Goal: Transaction & Acquisition: Purchase product/service

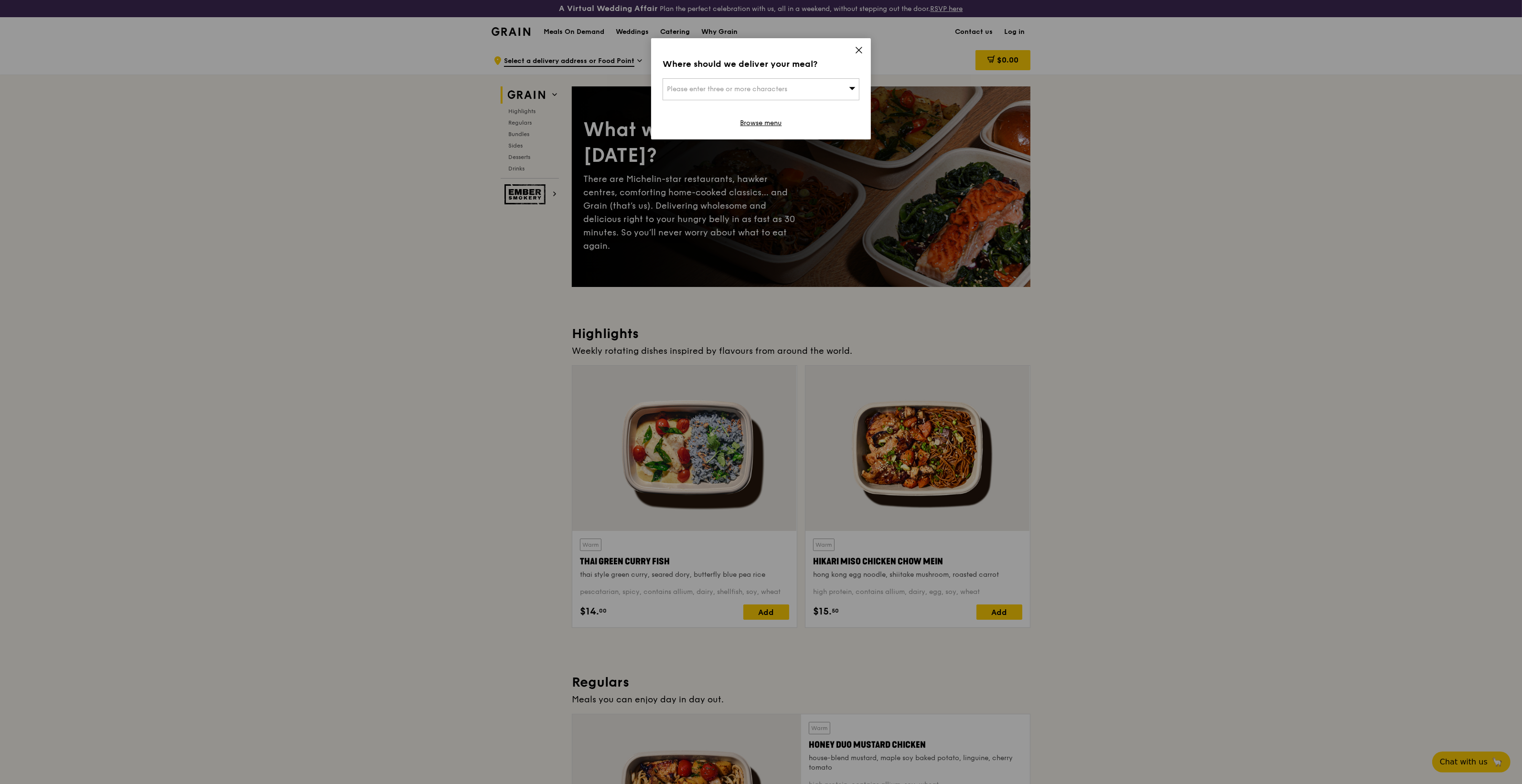
click at [849, 86] on icon at bounding box center [852, 88] width 7 height 7
type input "[GEOGRAPHIC_DATA]"
click at [724, 108] on div "[GEOGRAPHIC_DATA]" at bounding box center [737, 108] width 141 height 9
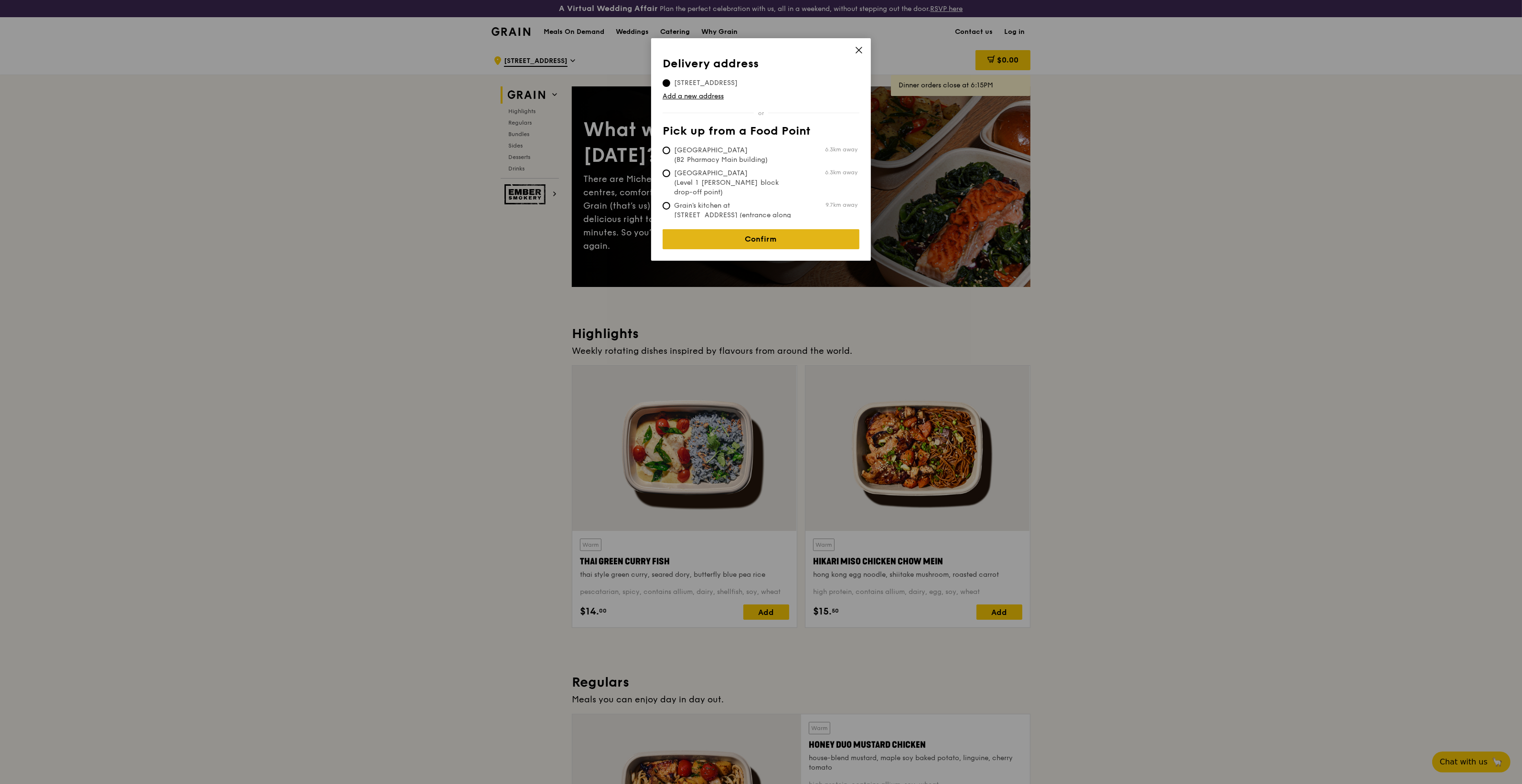
click at [765, 232] on link "Confirm" at bounding box center [761, 239] width 197 height 20
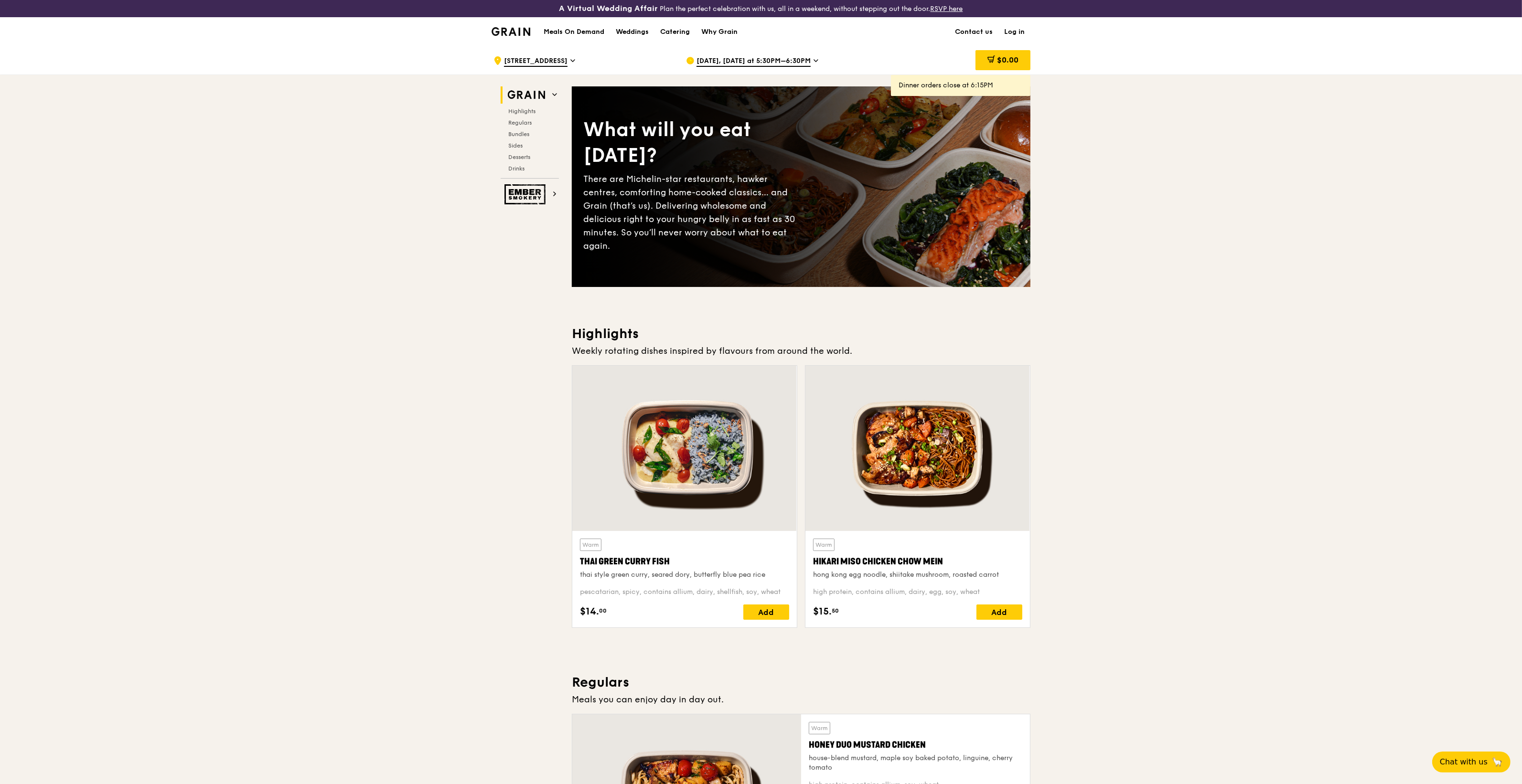
click at [774, 59] on span "[DATE], [DATE] at 5:30PM–6:30PM" at bounding box center [753, 61] width 114 height 11
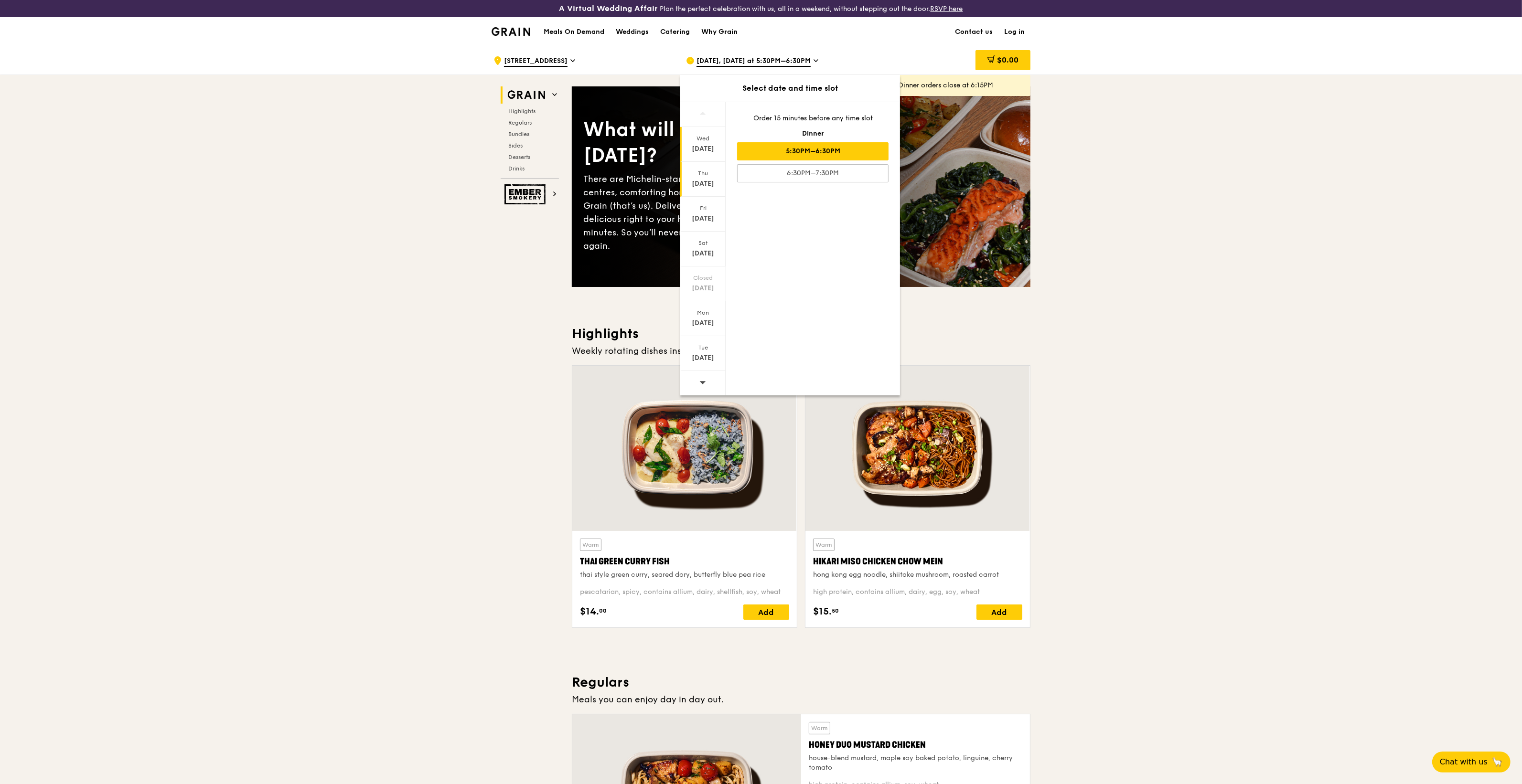
click at [703, 186] on div "[DATE]" at bounding box center [703, 184] width 43 height 9
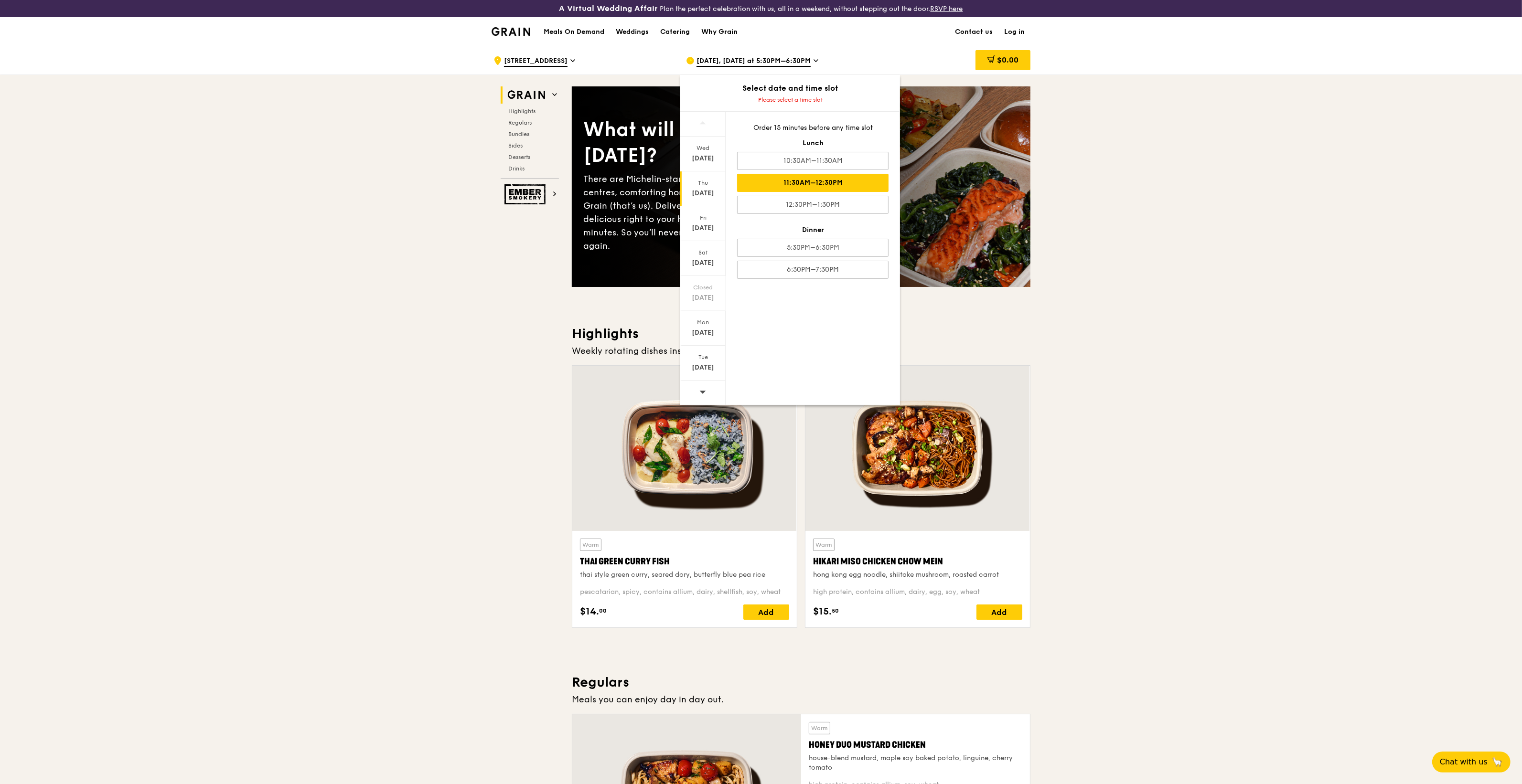
click at [836, 184] on div "11:30AM–12:30PM" at bounding box center [813, 183] width 151 height 18
click at [830, 177] on div "11:30AM–12:30PM" at bounding box center [813, 173] width 151 height 18
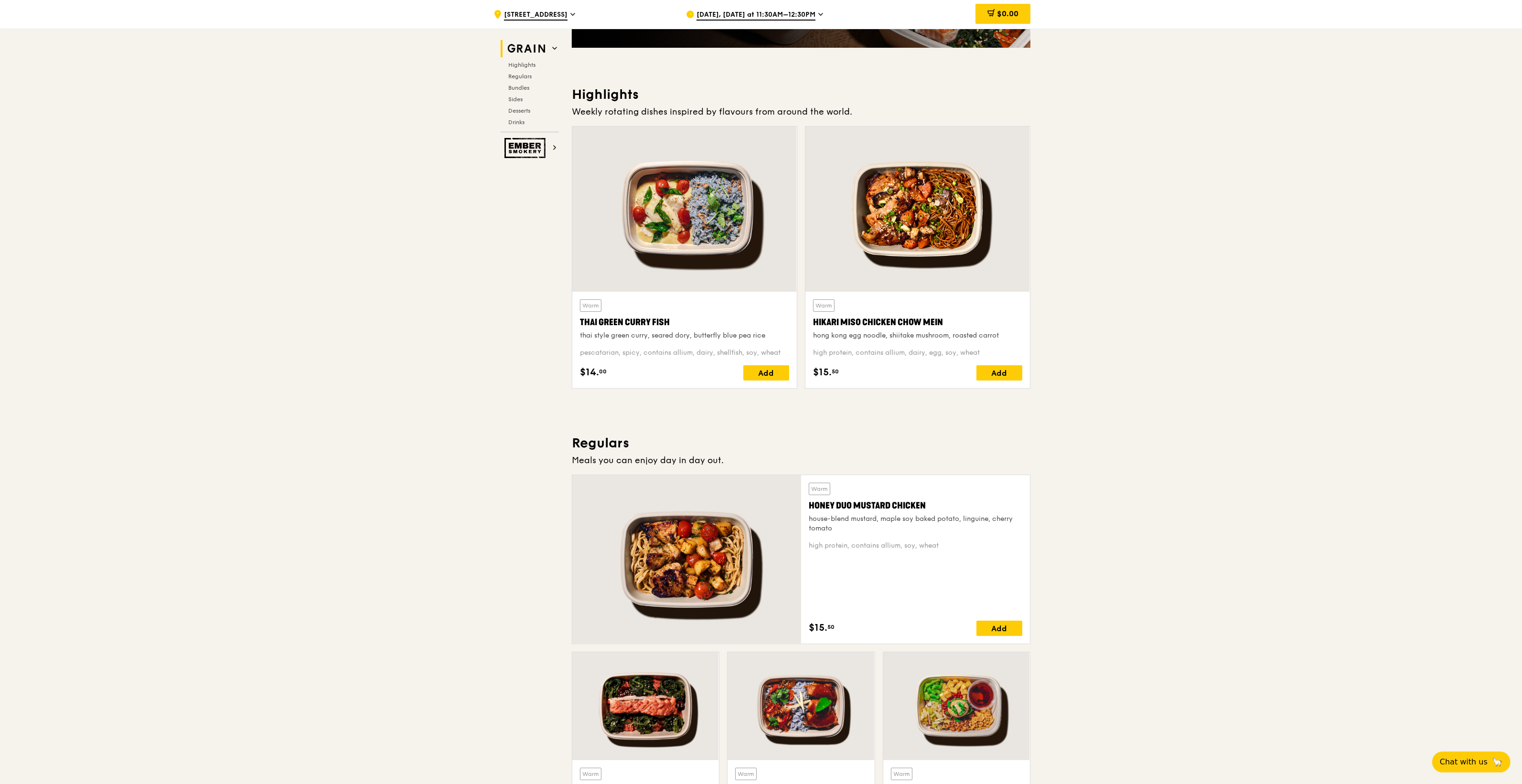
scroll to position [299, 0]
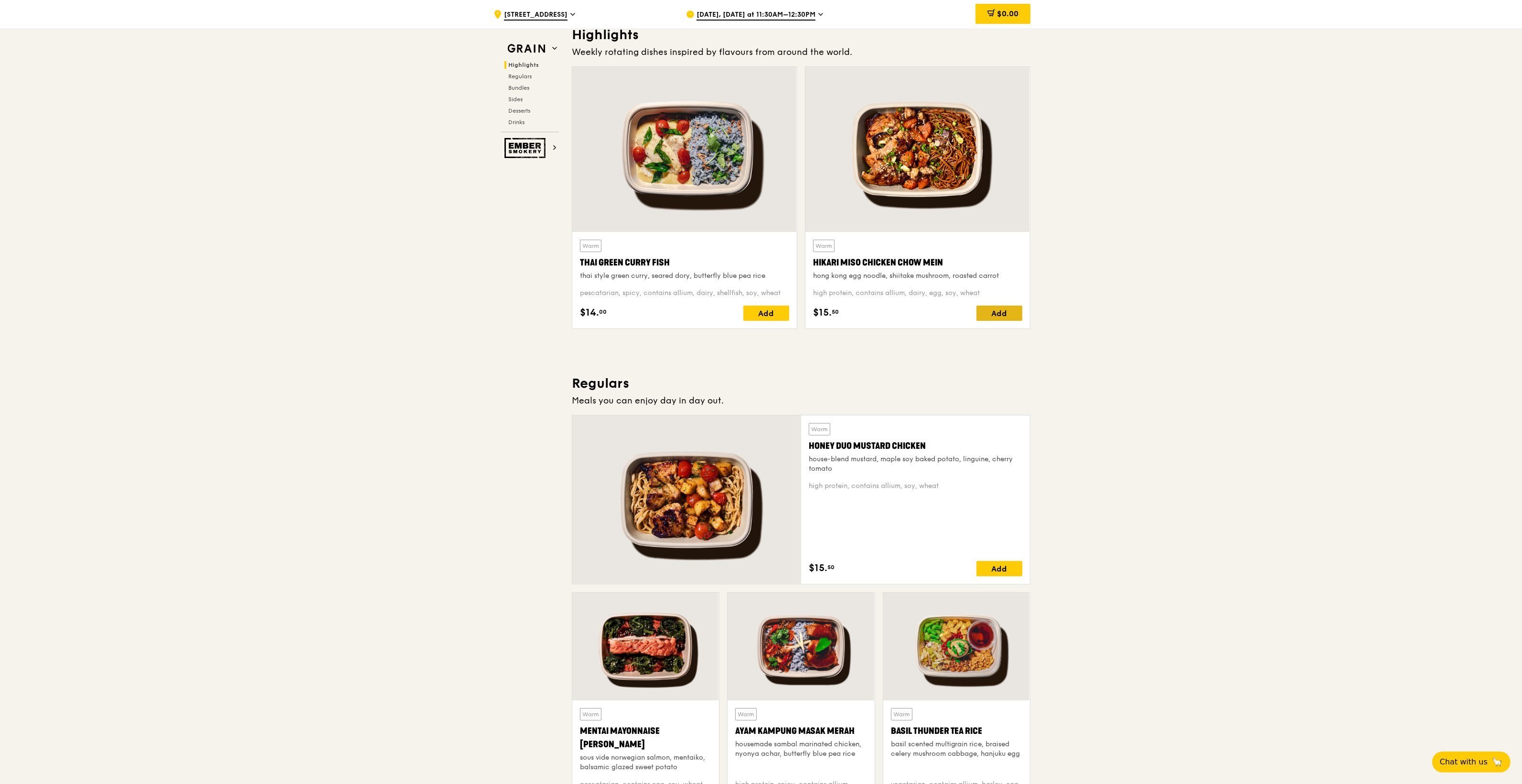
click at [1001, 320] on div "Add" at bounding box center [1000, 313] width 46 height 15
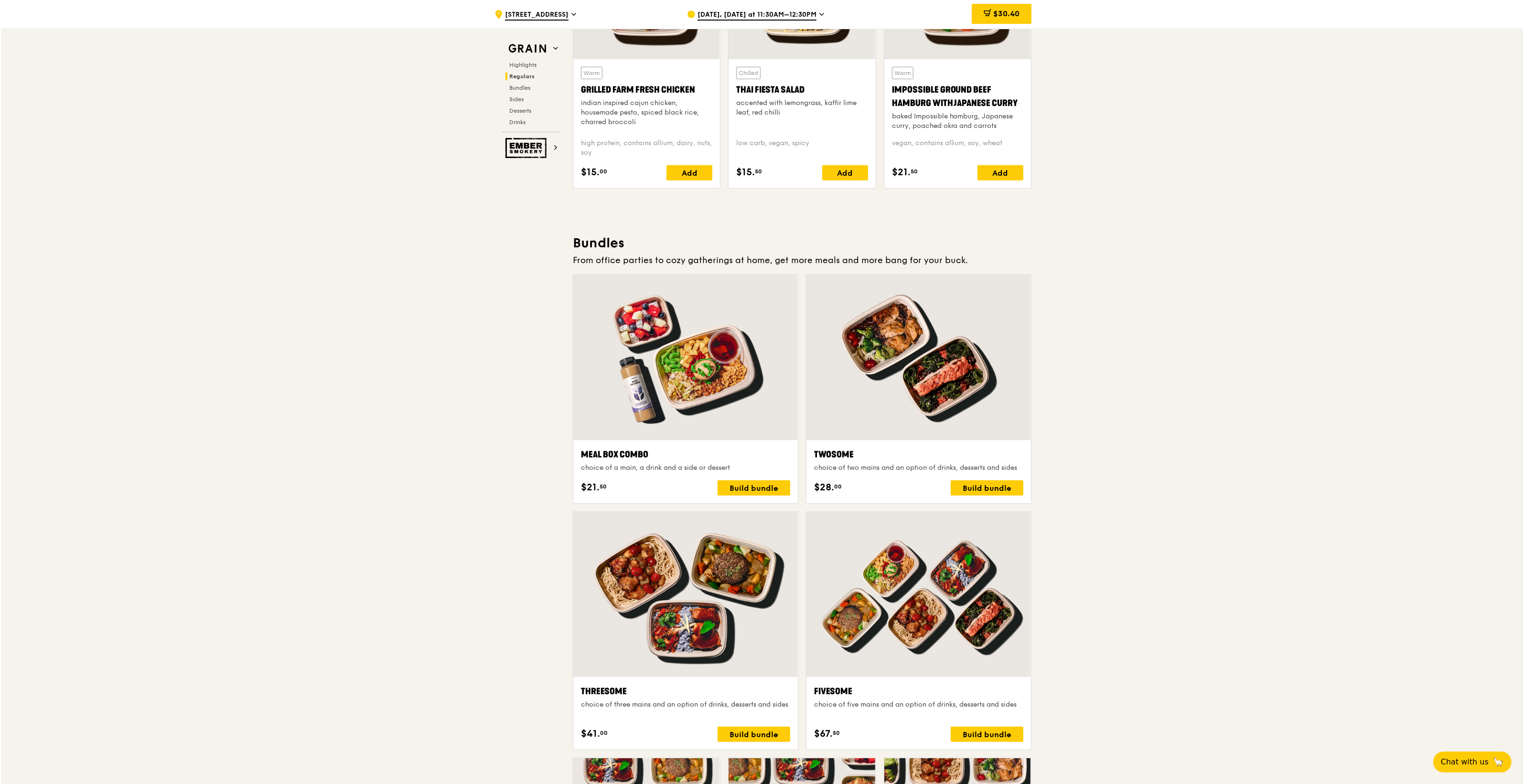
scroll to position [1373, 0]
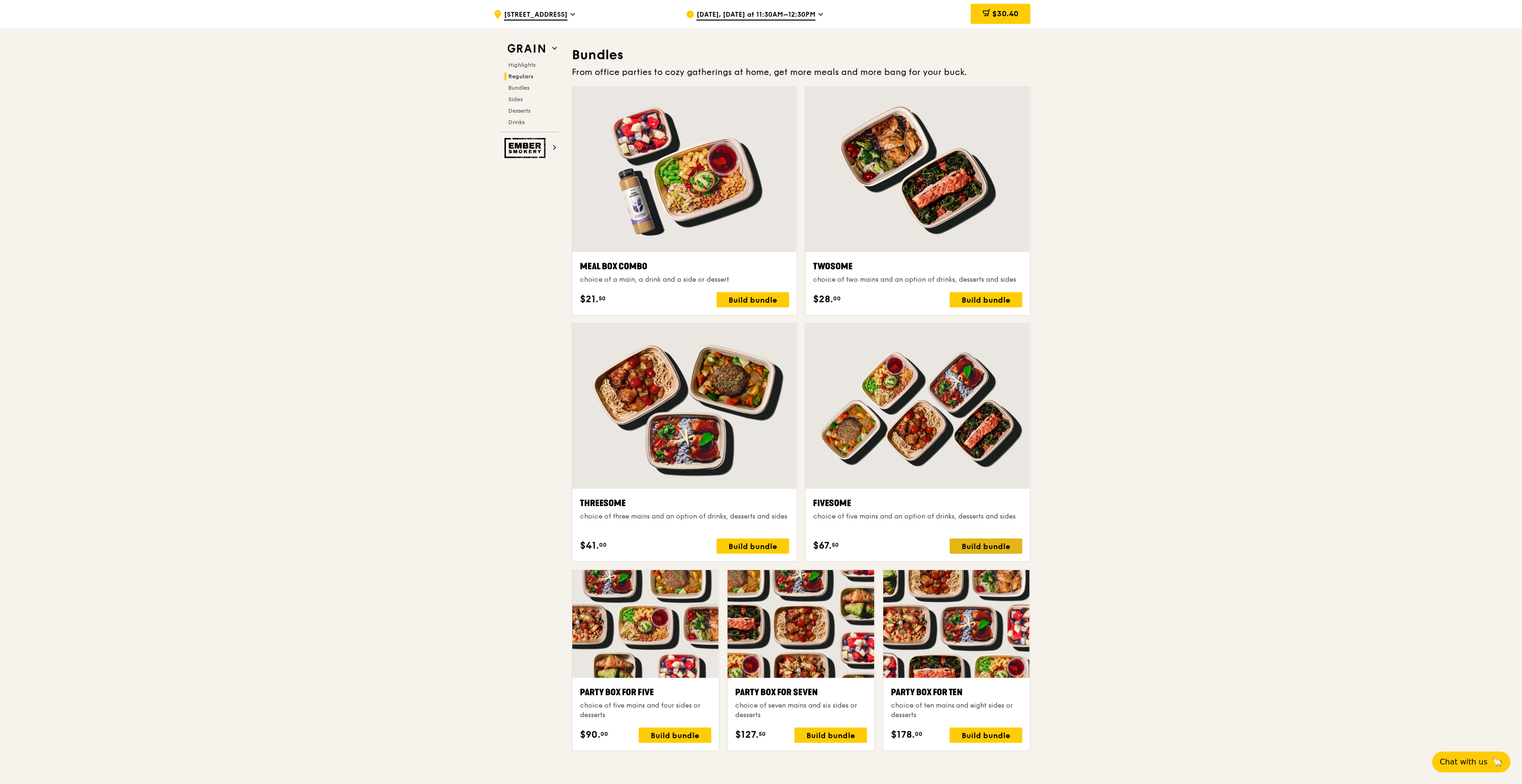
click at [981, 548] on div "Build bundle" at bounding box center [985, 546] width 73 height 15
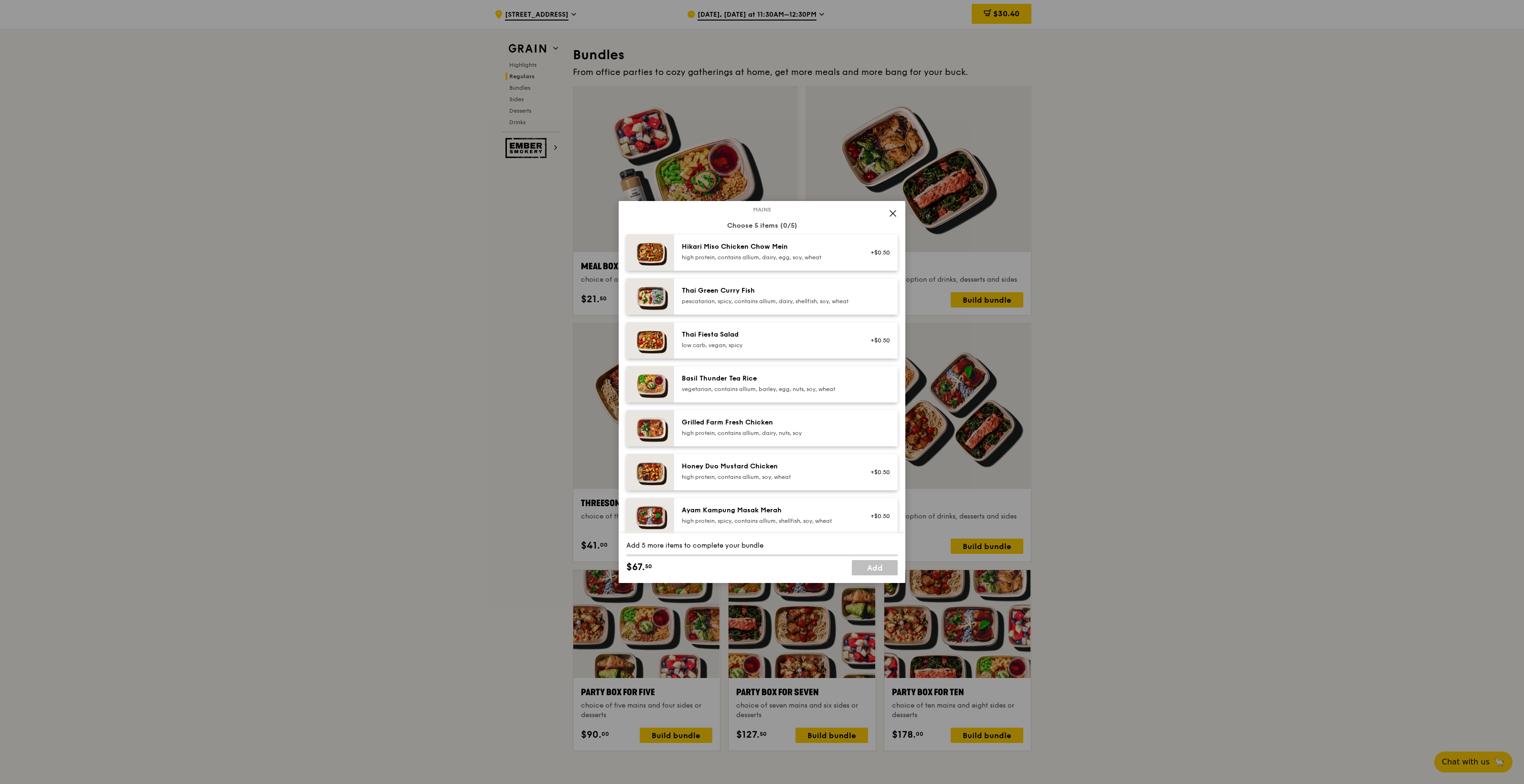
scroll to position [119, 0]
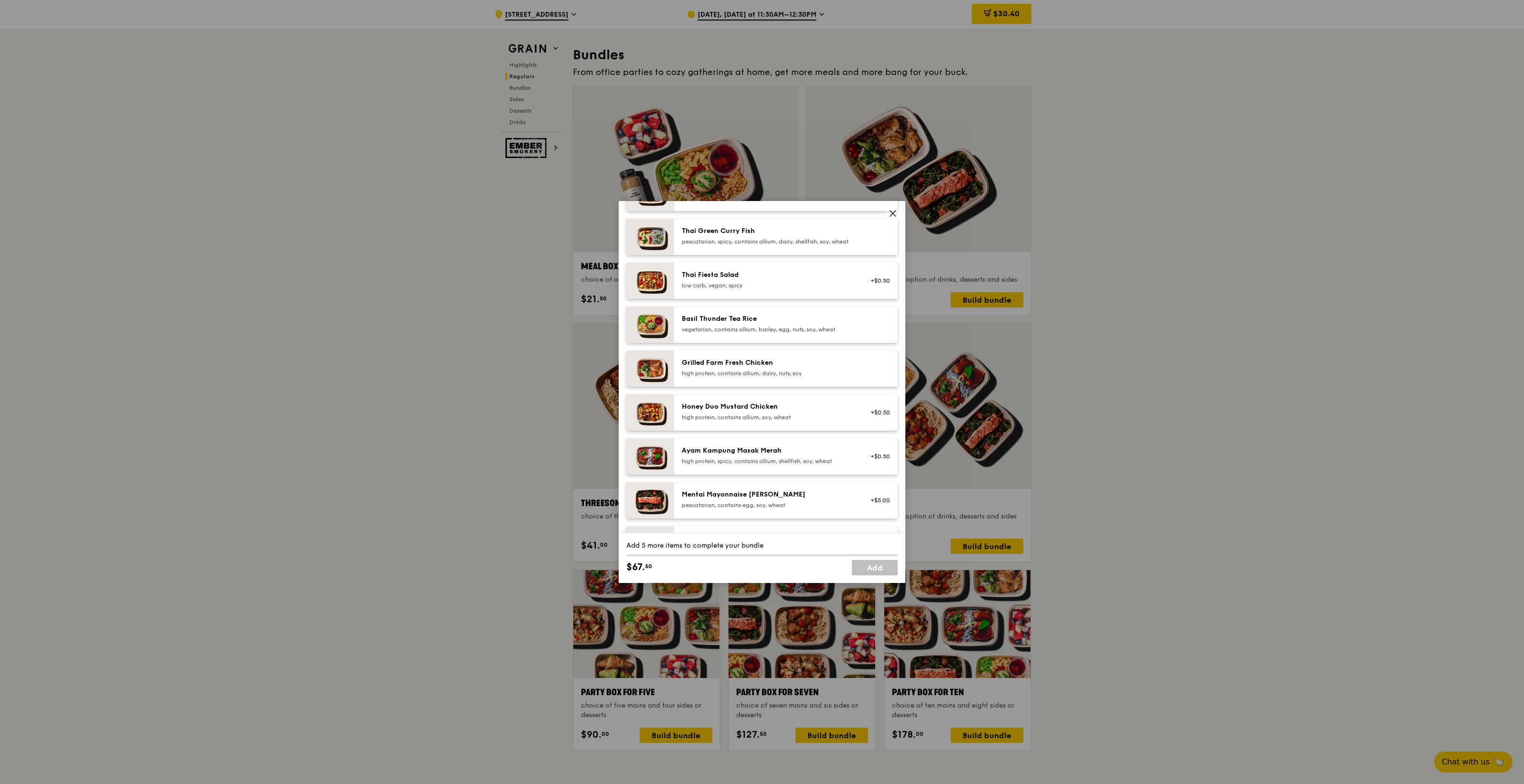
click at [818, 421] on div "high protein, contains allium, soy, wheat" at bounding box center [767, 417] width 172 height 8
click at [767, 455] on div "Ayam Kampung Masak Merah" at bounding box center [767, 451] width 172 height 9
click at [773, 494] on div "Mentai Mayonnaise [PERSON_NAME] pescatarian, contains egg, soy, wheat +$5.00" at bounding box center [786, 500] width 224 height 36
click at [815, 498] on div "Mentai Mayonnaise [PERSON_NAME]" at bounding box center [767, 495] width 172 height 9
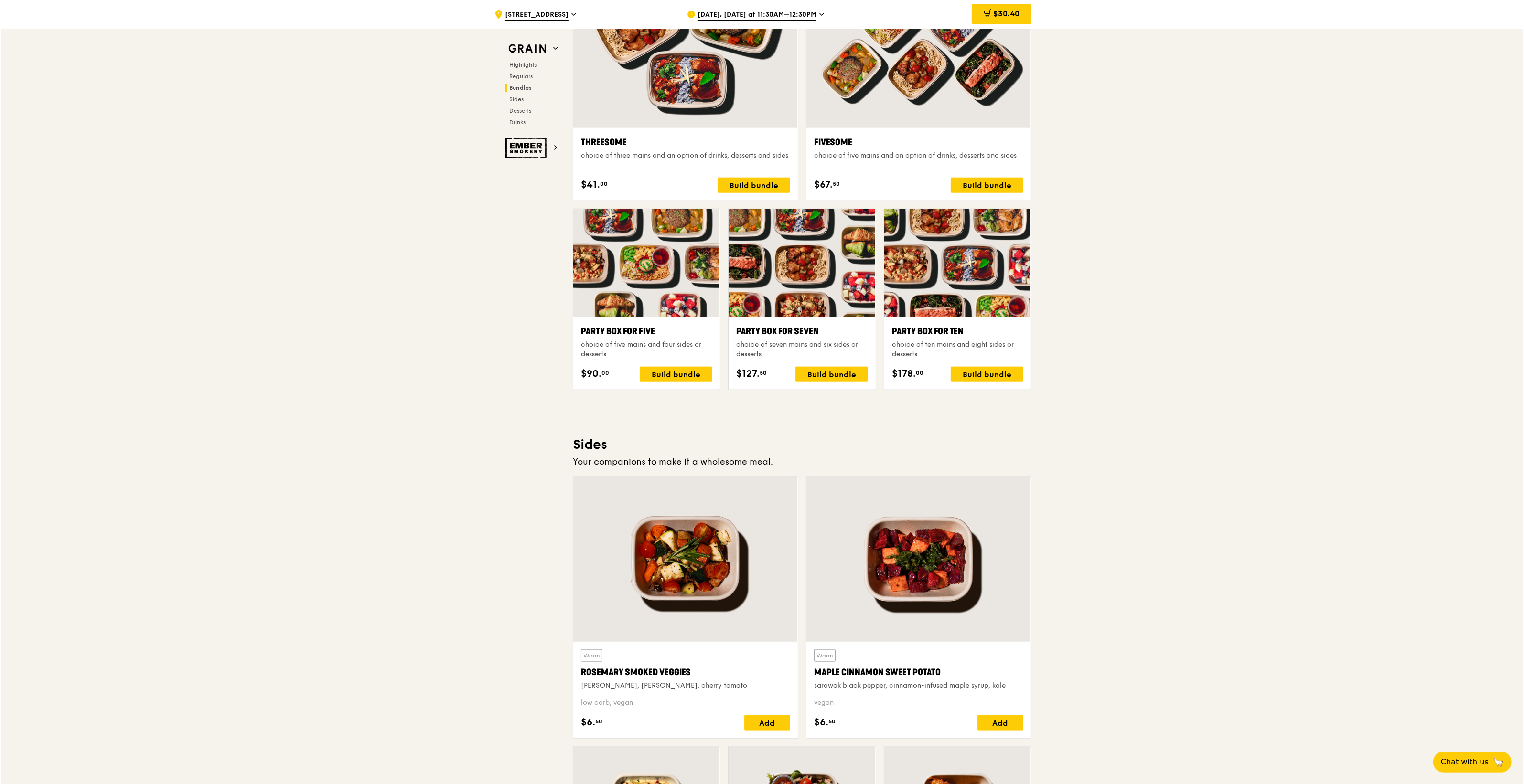
scroll to position [1732, 0]
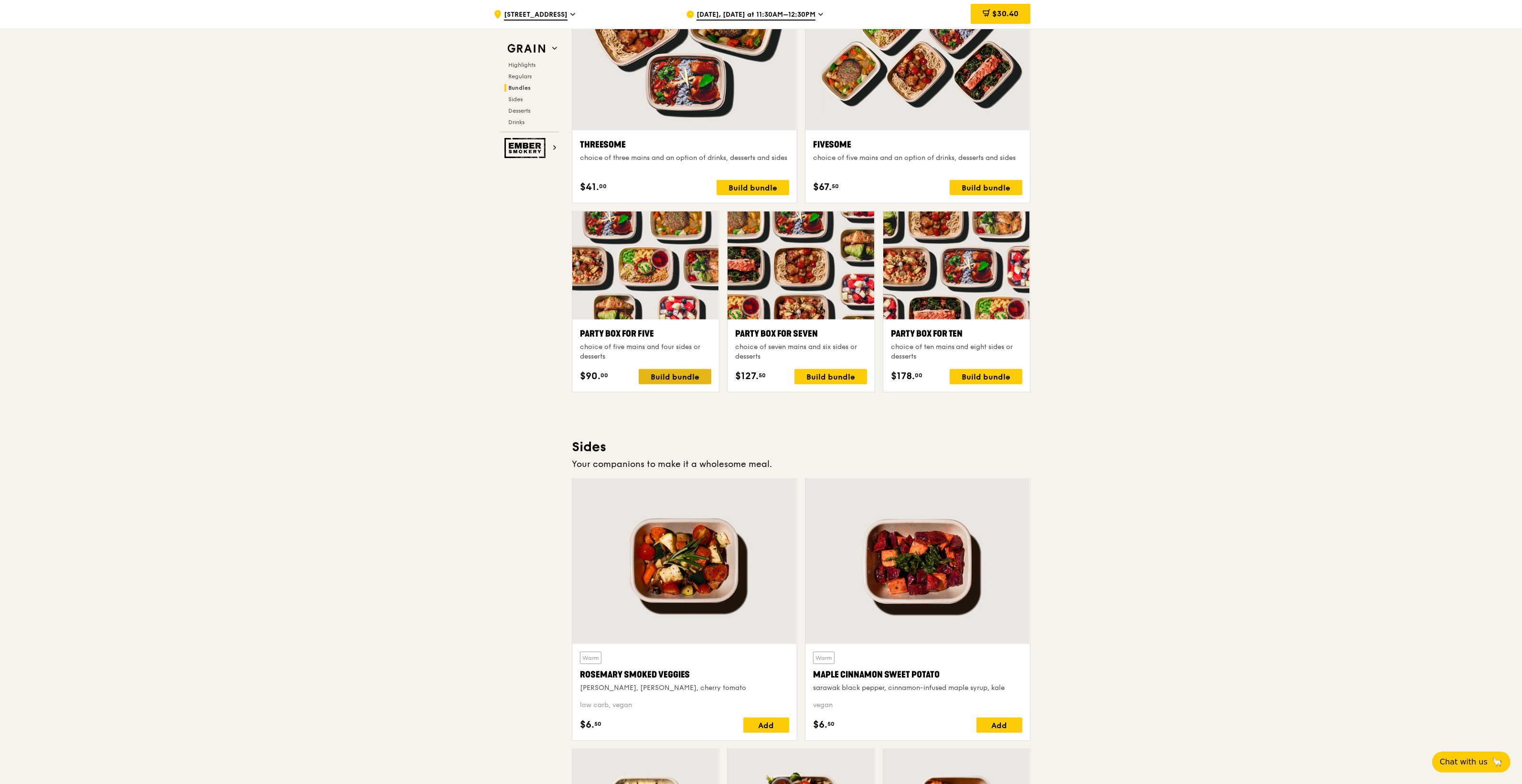
click at [678, 384] on div "Build bundle" at bounding box center [675, 377] width 73 height 15
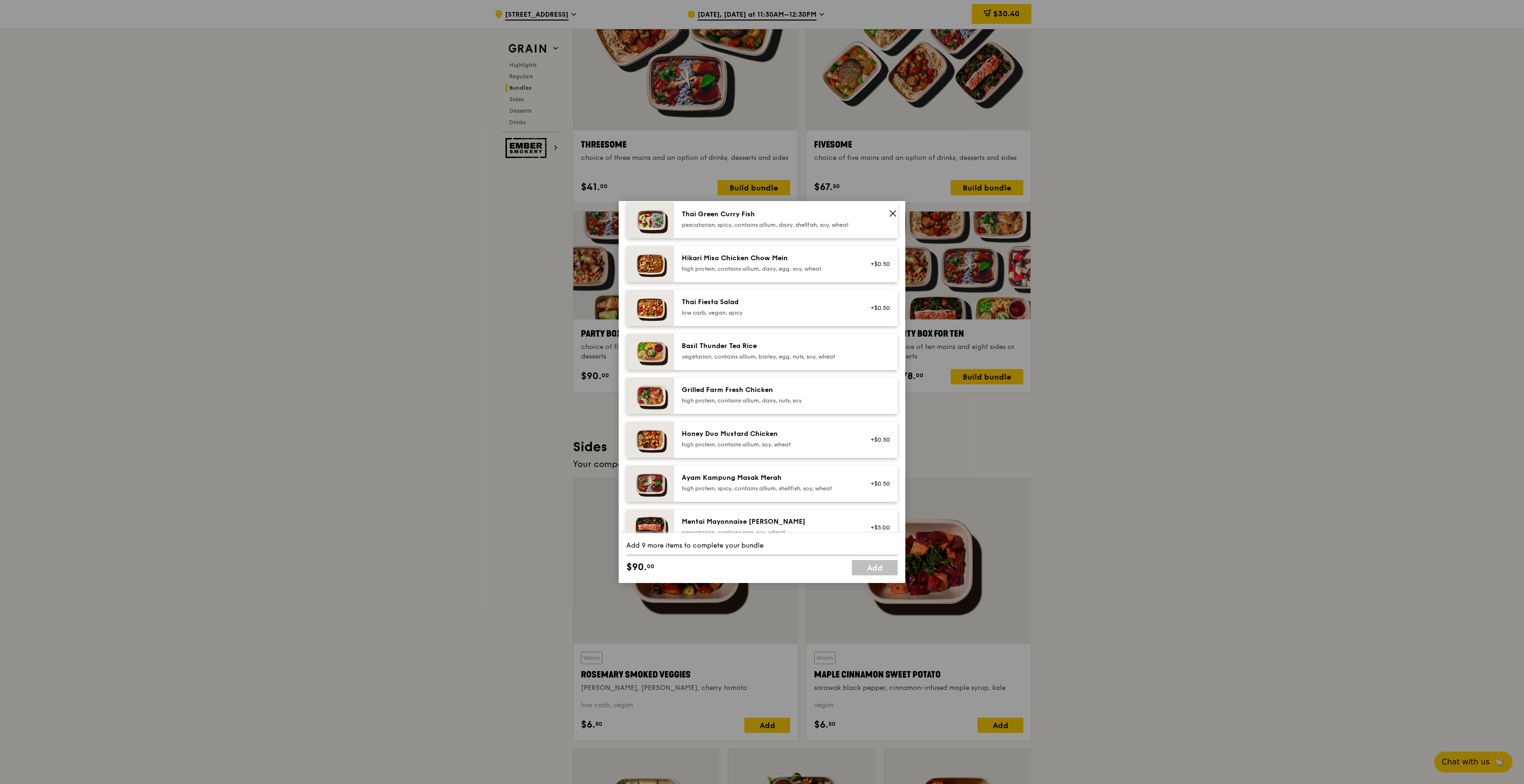
scroll to position [119, 0]
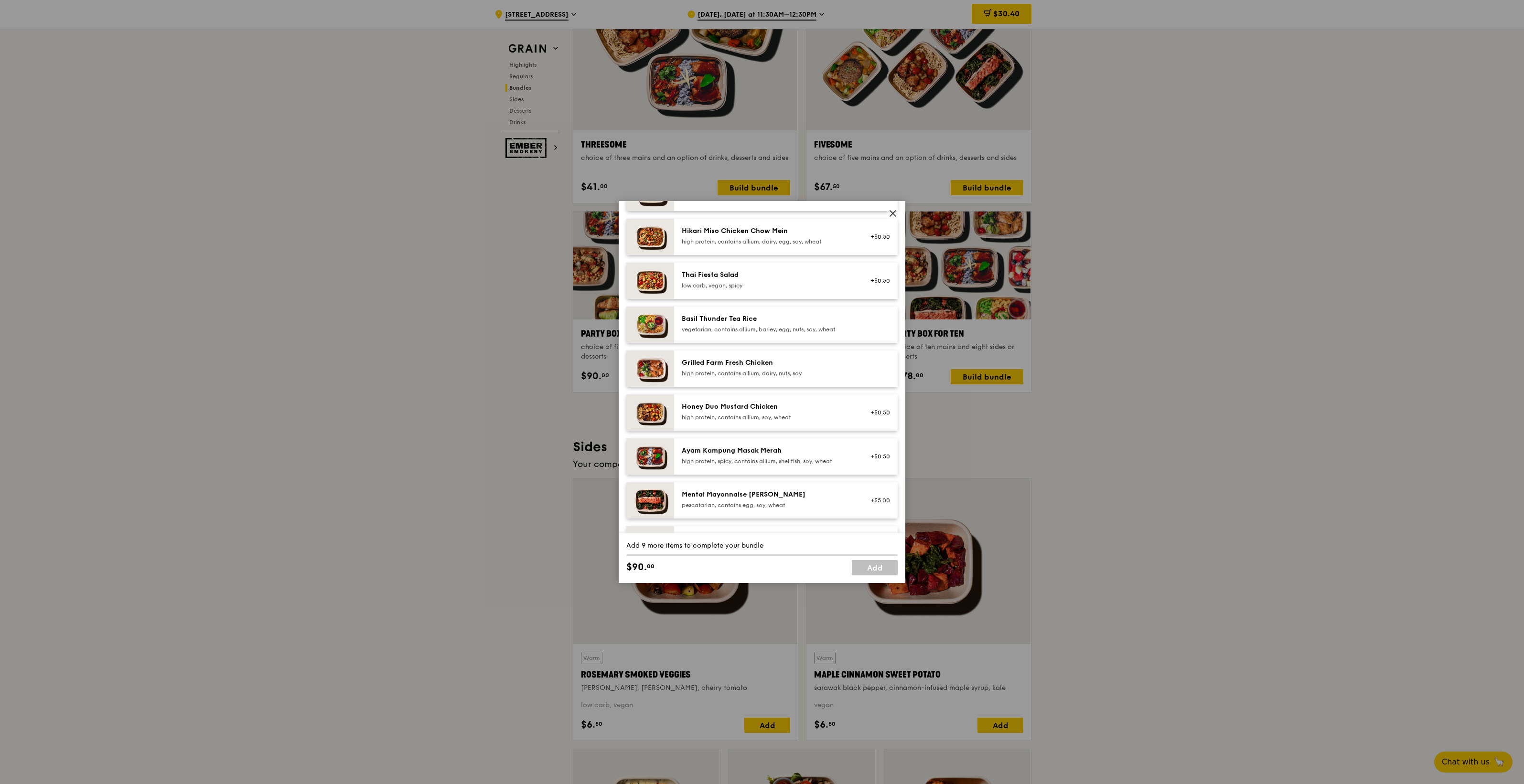
click at [790, 421] on div "high protein, contains allium, soy, wheat" at bounding box center [767, 417] width 172 height 8
click at [780, 455] on div "Ayam Kampung Masak Merah" at bounding box center [767, 451] width 172 height 9
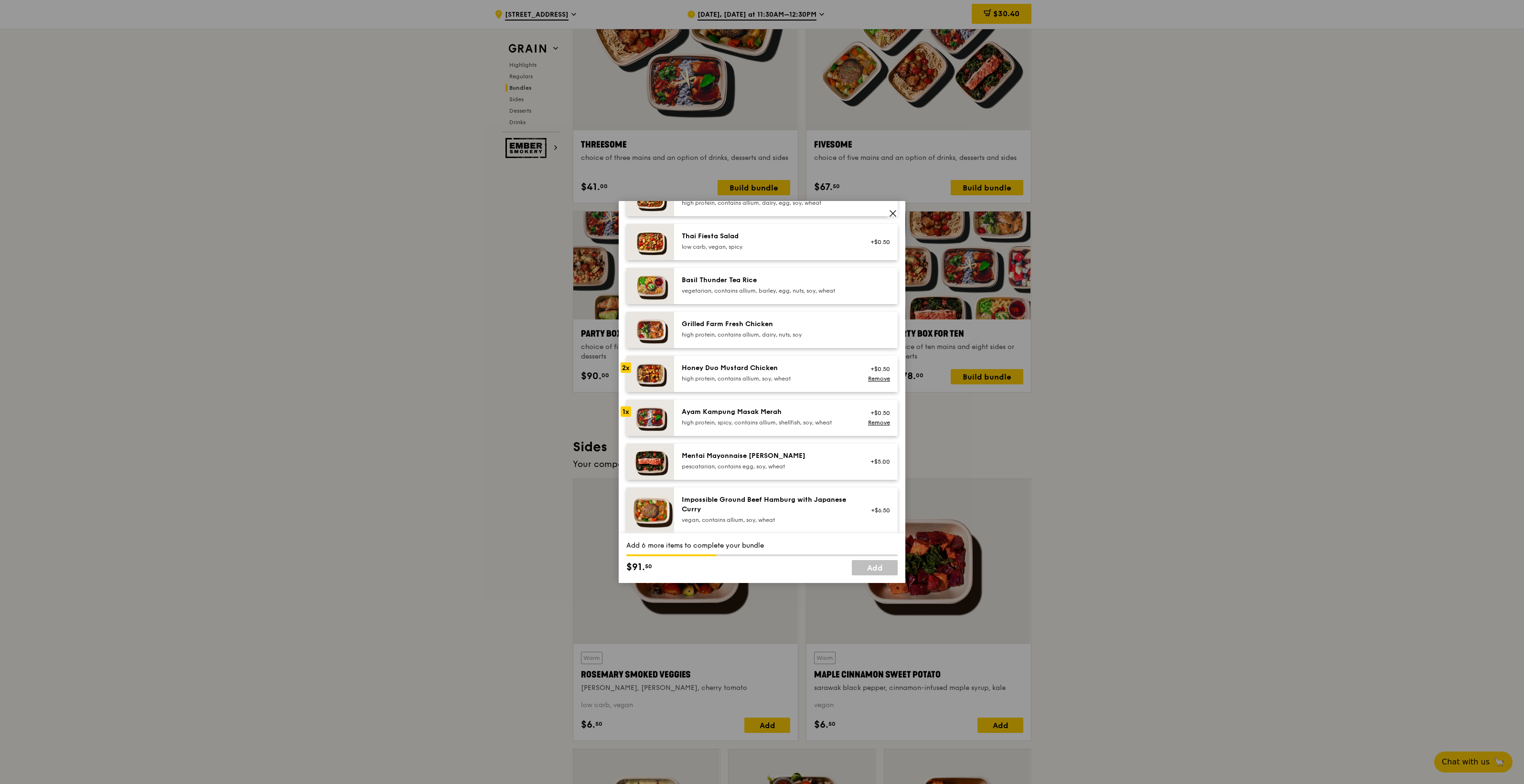
scroll to position [179, 0]
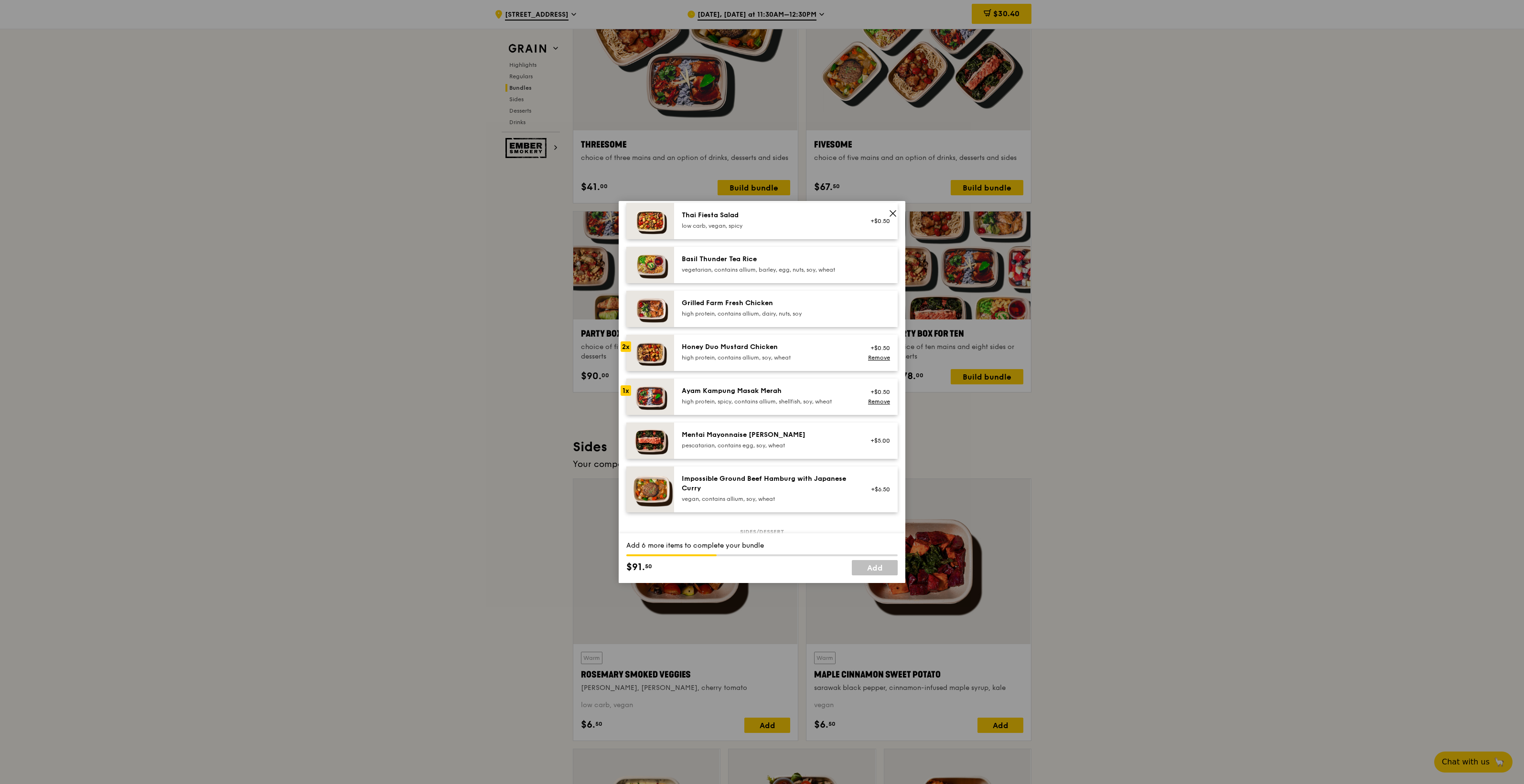
click at [783, 440] on div "Mentai Mayonnaise [PERSON_NAME]" at bounding box center [767, 435] width 172 height 9
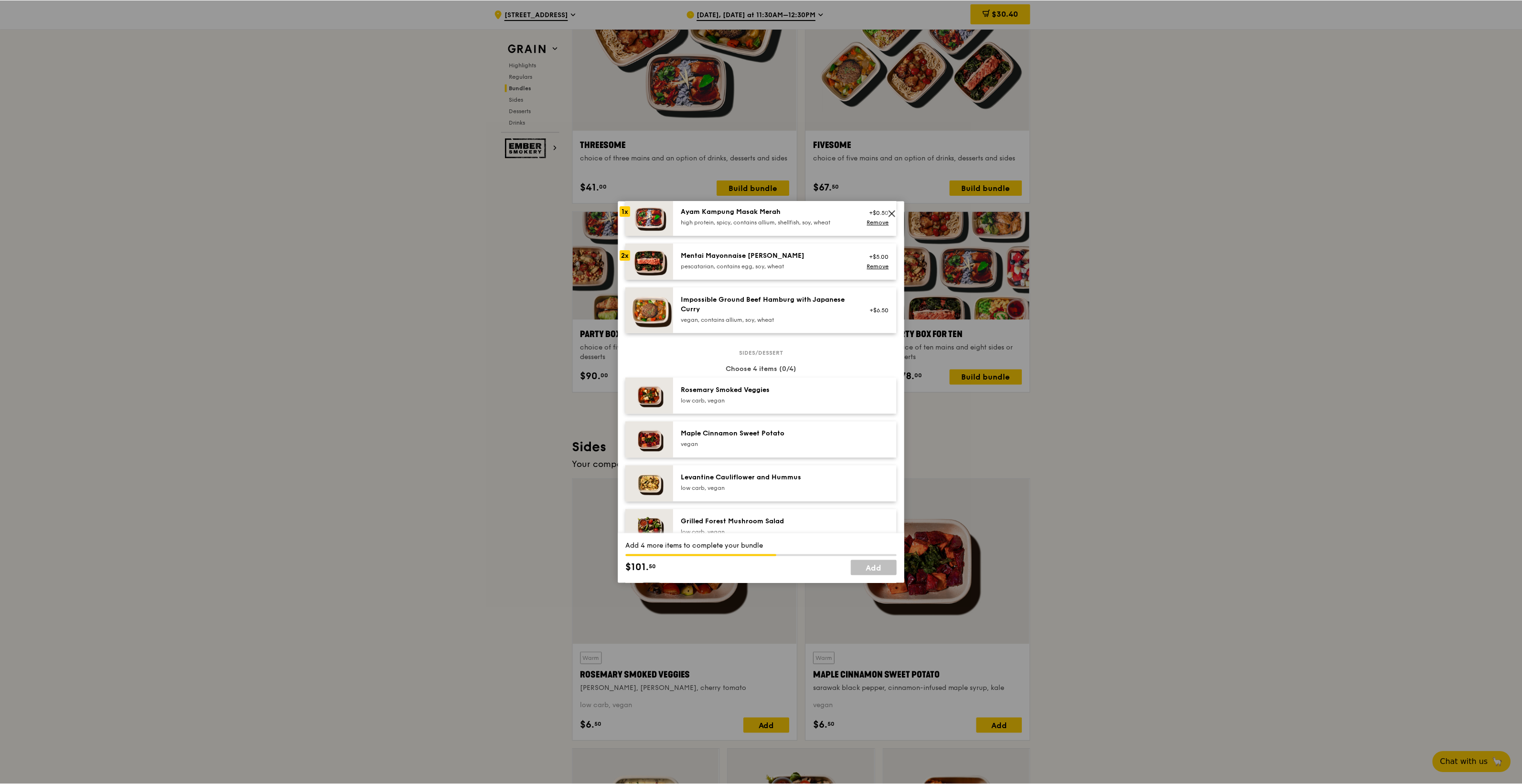
scroll to position [418, 0]
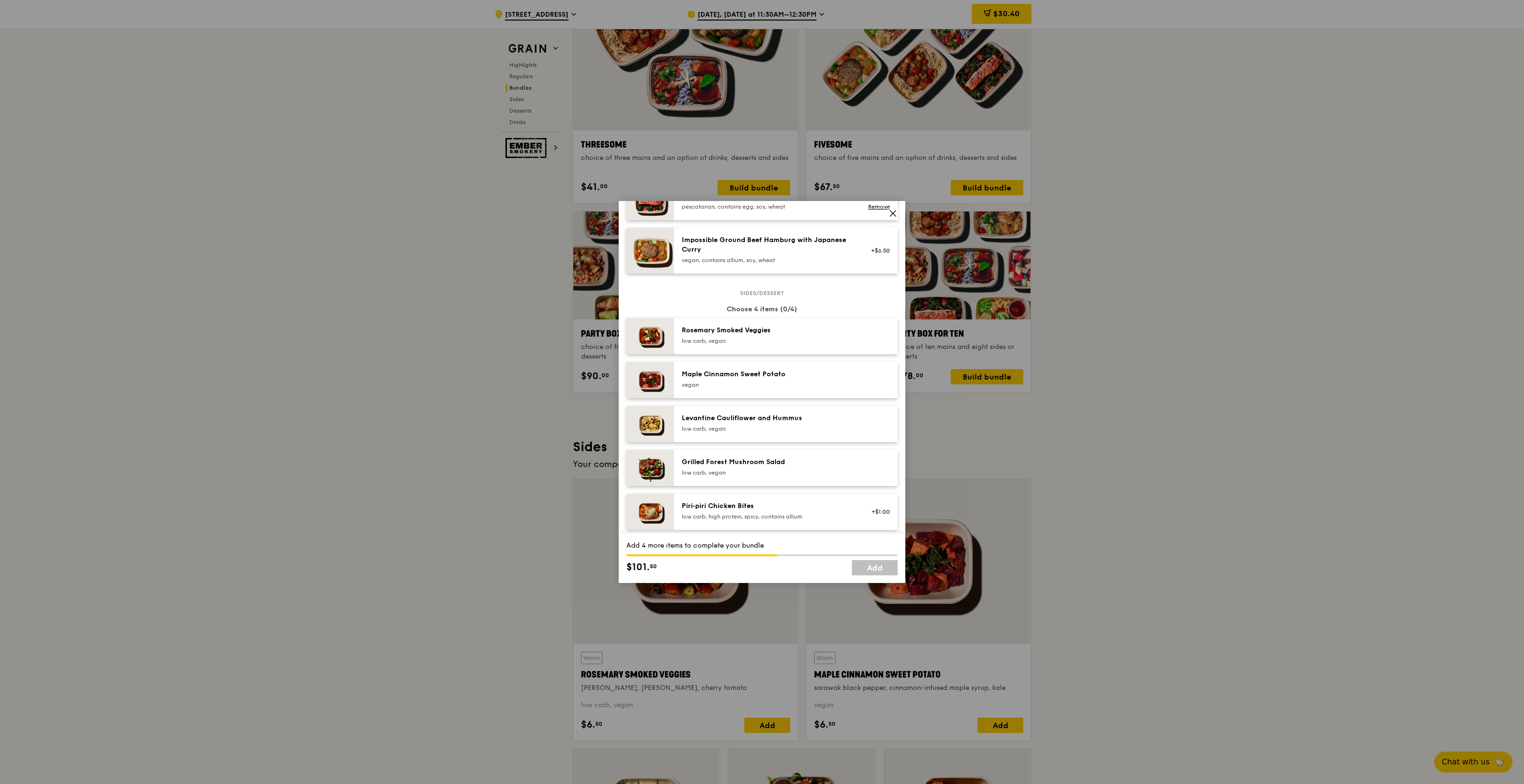
click at [737, 519] on div "Piri‑piri Chicken Bites low carb, high protein, spicy, contains allium" at bounding box center [767, 511] width 172 height 19
click at [724, 477] on div "low carb, vegan" at bounding box center [767, 472] width 172 height 8
click at [726, 379] on div "Maple Cinnamon Sweet Potato" at bounding box center [767, 374] width 172 height 9
click at [720, 520] on div "Piri‑piri Chicken Bites low carb, high protein, spicy, contains allium" at bounding box center [767, 511] width 172 height 19
click at [739, 477] on div "low carb, vegan" at bounding box center [767, 472] width 172 height 8
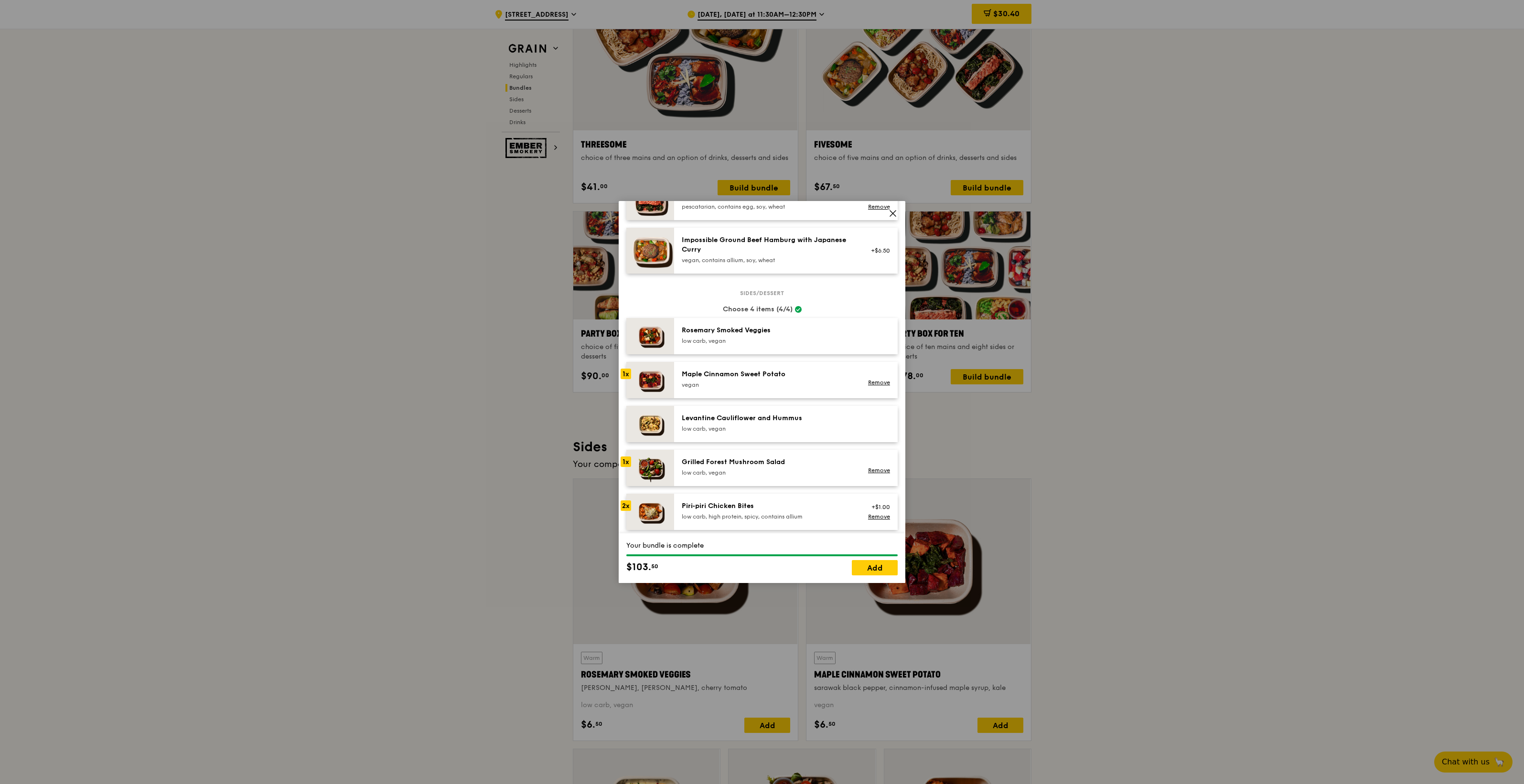
click at [713, 511] on div "Piri‑piri Chicken Bites" at bounding box center [767, 506] width 172 height 9
click at [624, 511] on div "2x" at bounding box center [626, 506] width 11 height 11
click at [873, 520] on link "Remove" at bounding box center [879, 516] width 22 height 7
click at [790, 475] on div "Grilled Forest Mushroom Salad low carb, vegan" at bounding box center [767, 467] width 172 height 19
click at [790, 519] on div "Piri‑piri Chicken Bites low carb, high protein, spicy, contains allium" at bounding box center [767, 511] width 172 height 19
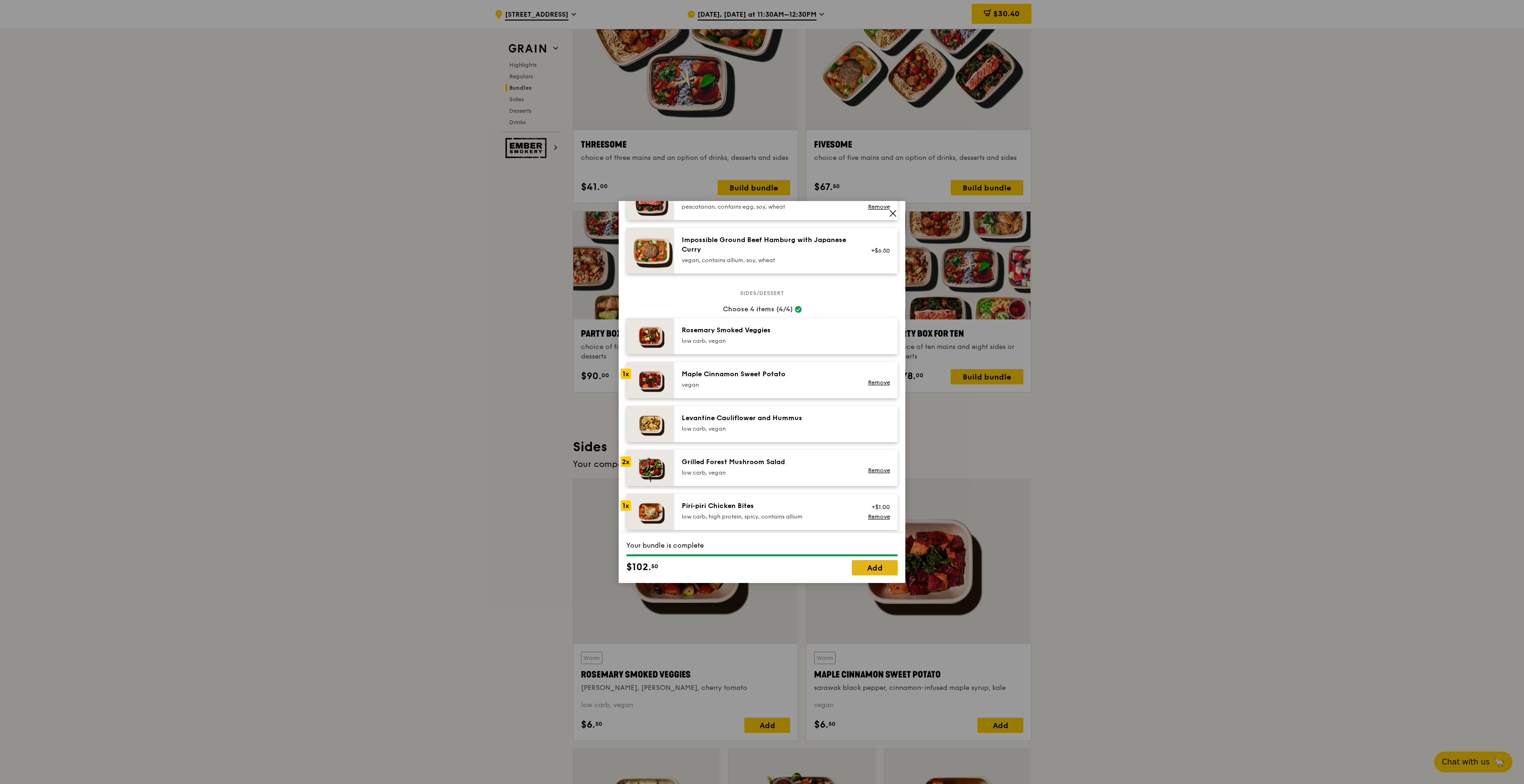
click at [865, 568] on link "Add" at bounding box center [875, 568] width 46 height 15
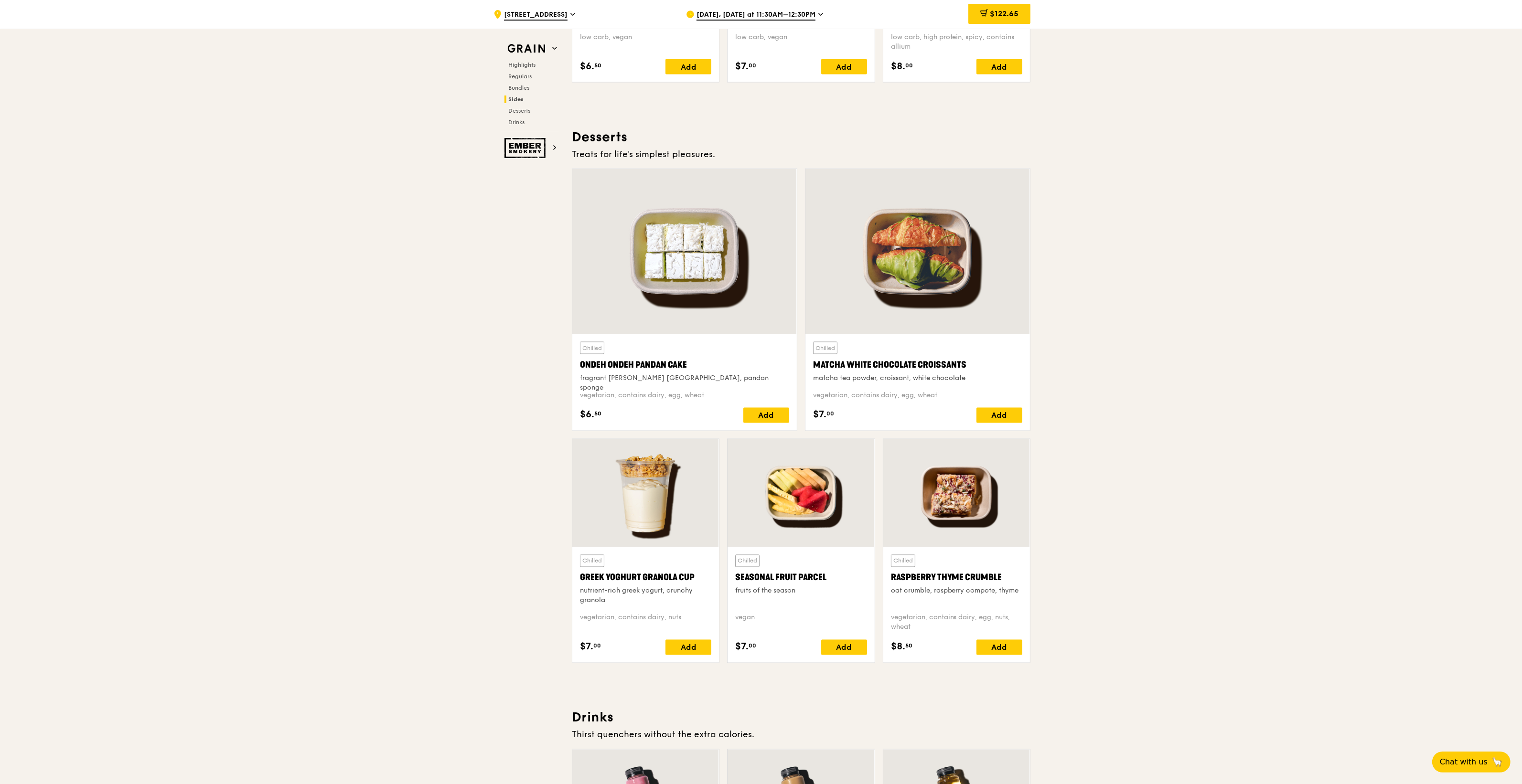
scroll to position [2627, 0]
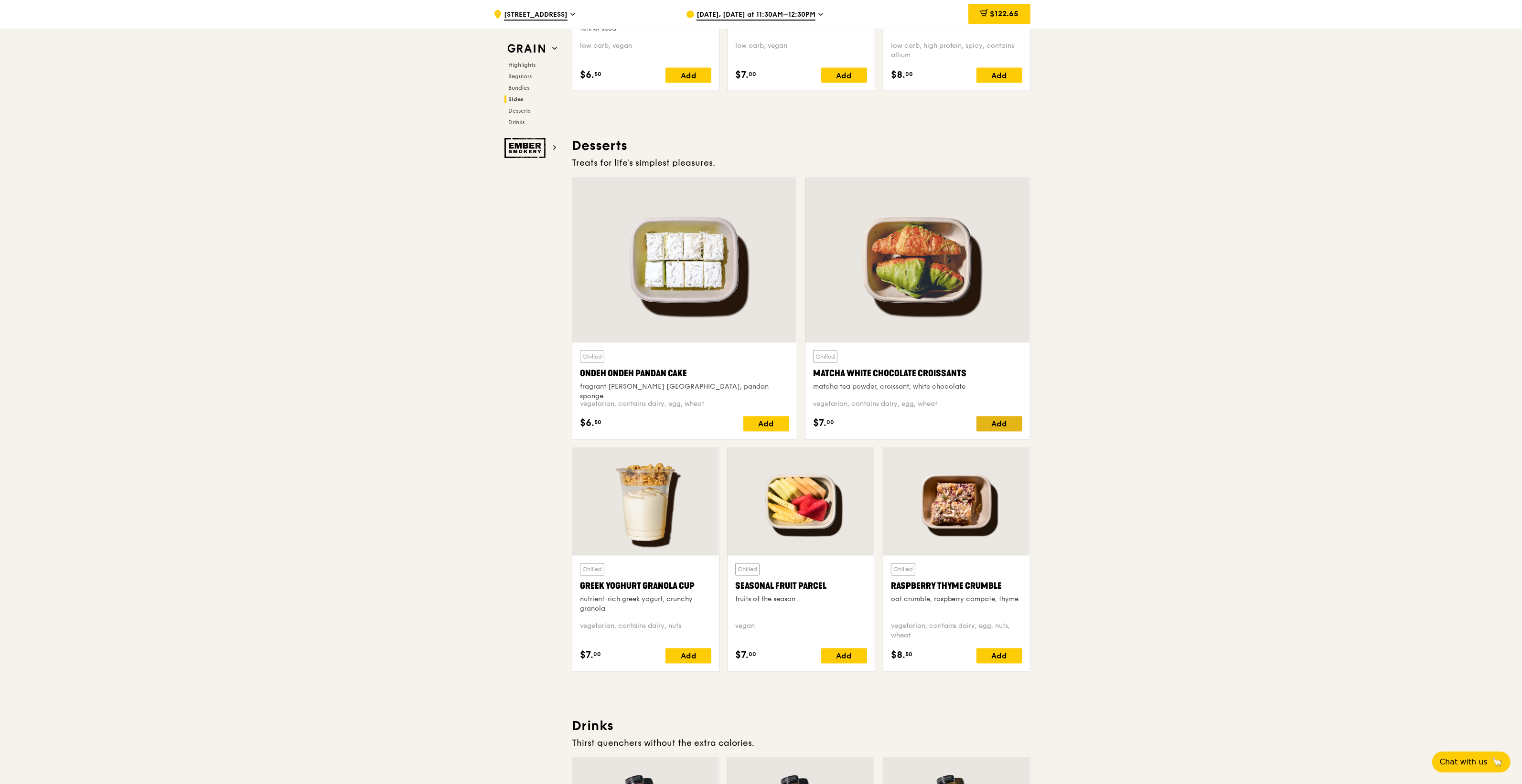
click at [1000, 430] on div "Add" at bounding box center [1000, 424] width 46 height 15
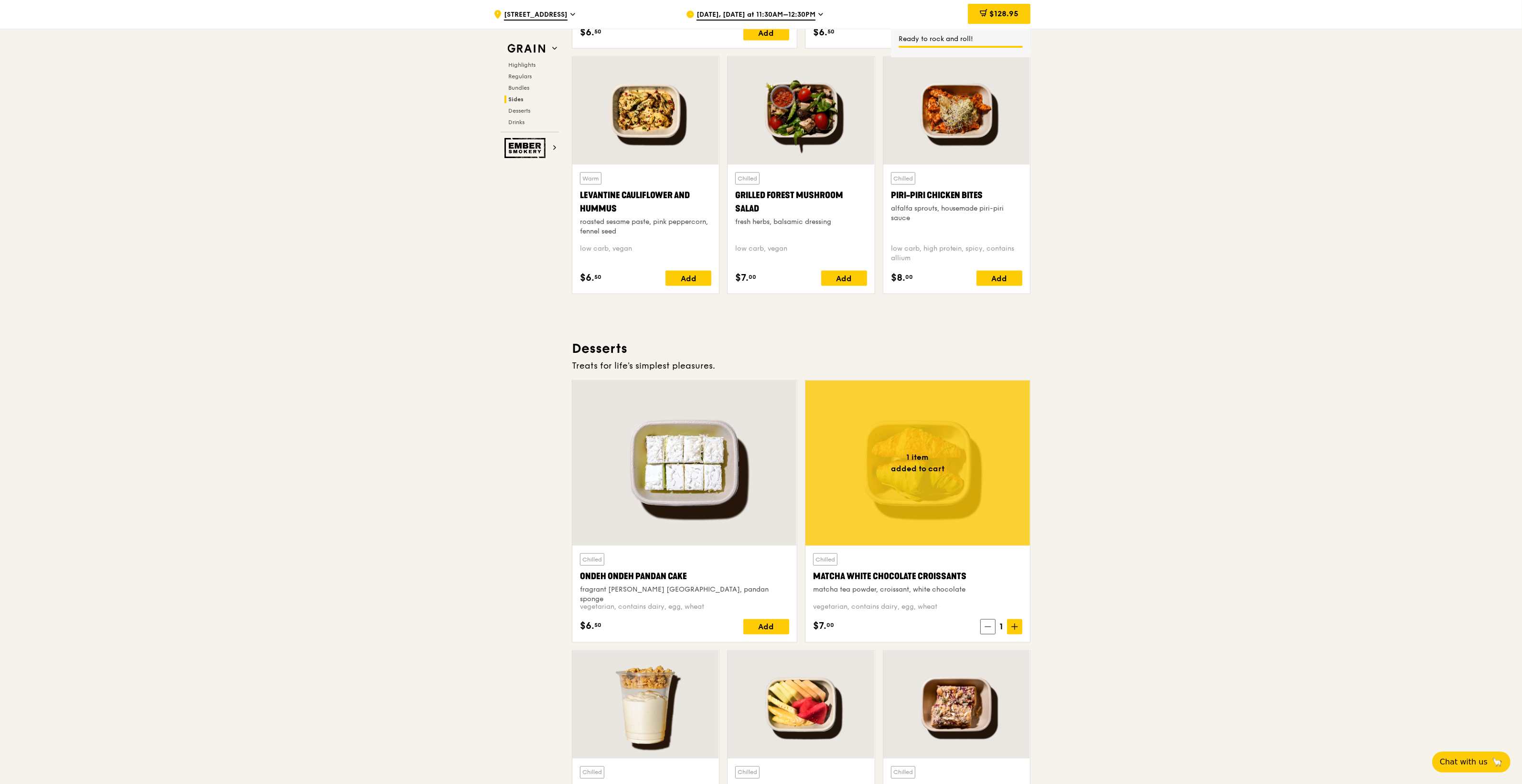
scroll to position [2388, 0]
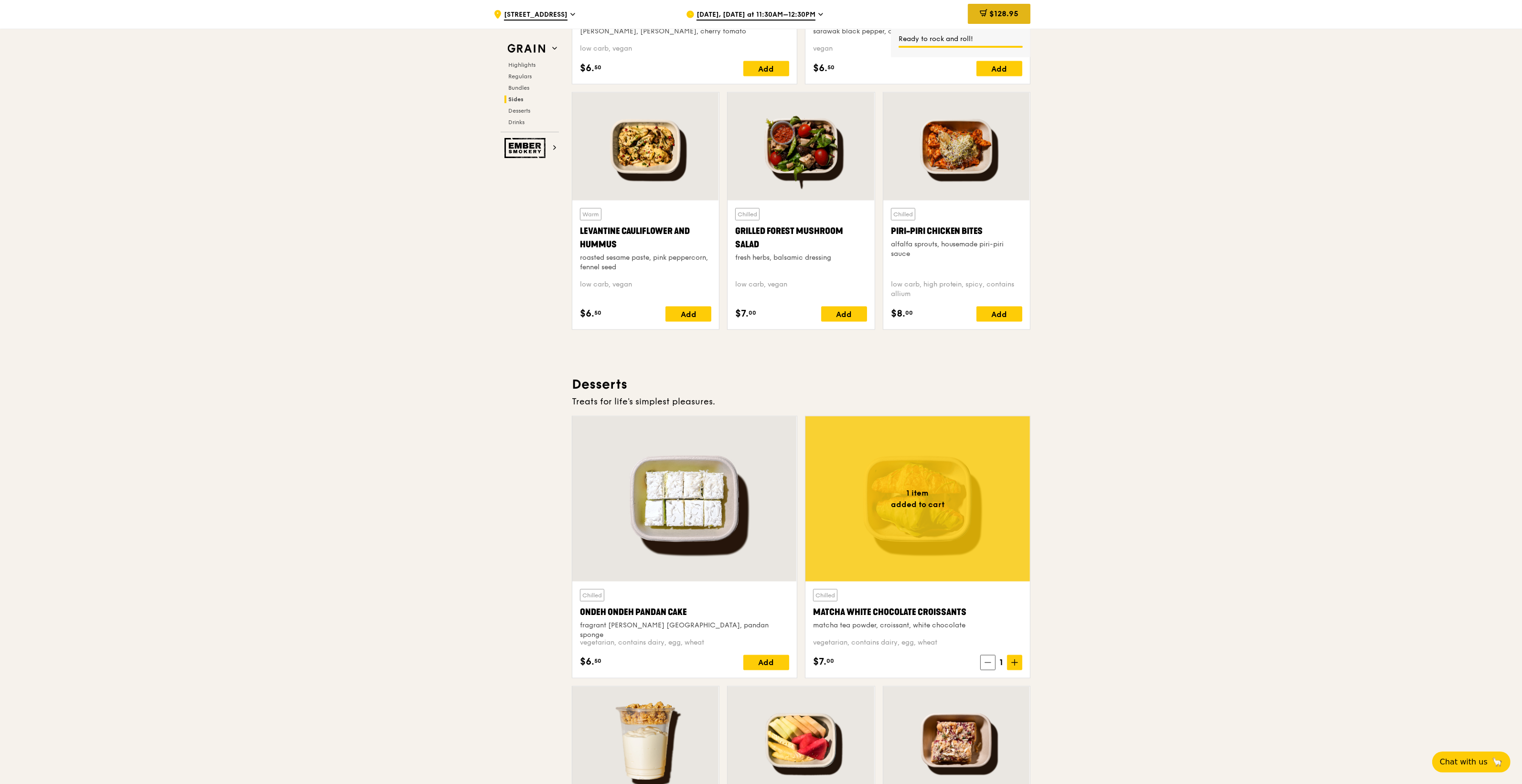
click at [987, 11] on div "$128.95" at bounding box center [999, 14] width 63 height 20
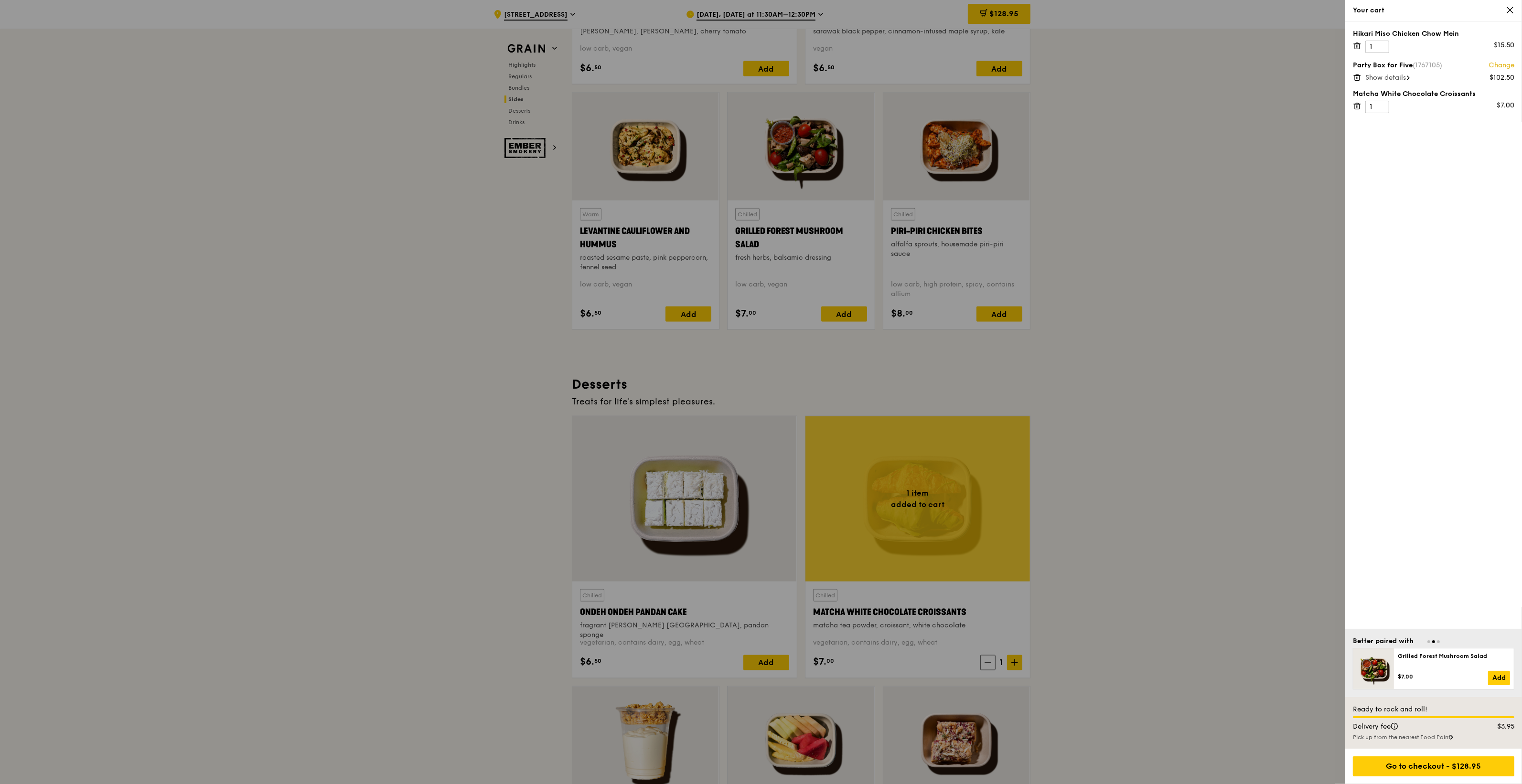
click at [1381, 79] on span "Show details" at bounding box center [1385, 77] width 41 height 8
click at [1385, 772] on div "Go to checkout - $128.95" at bounding box center [1433, 766] width 161 height 20
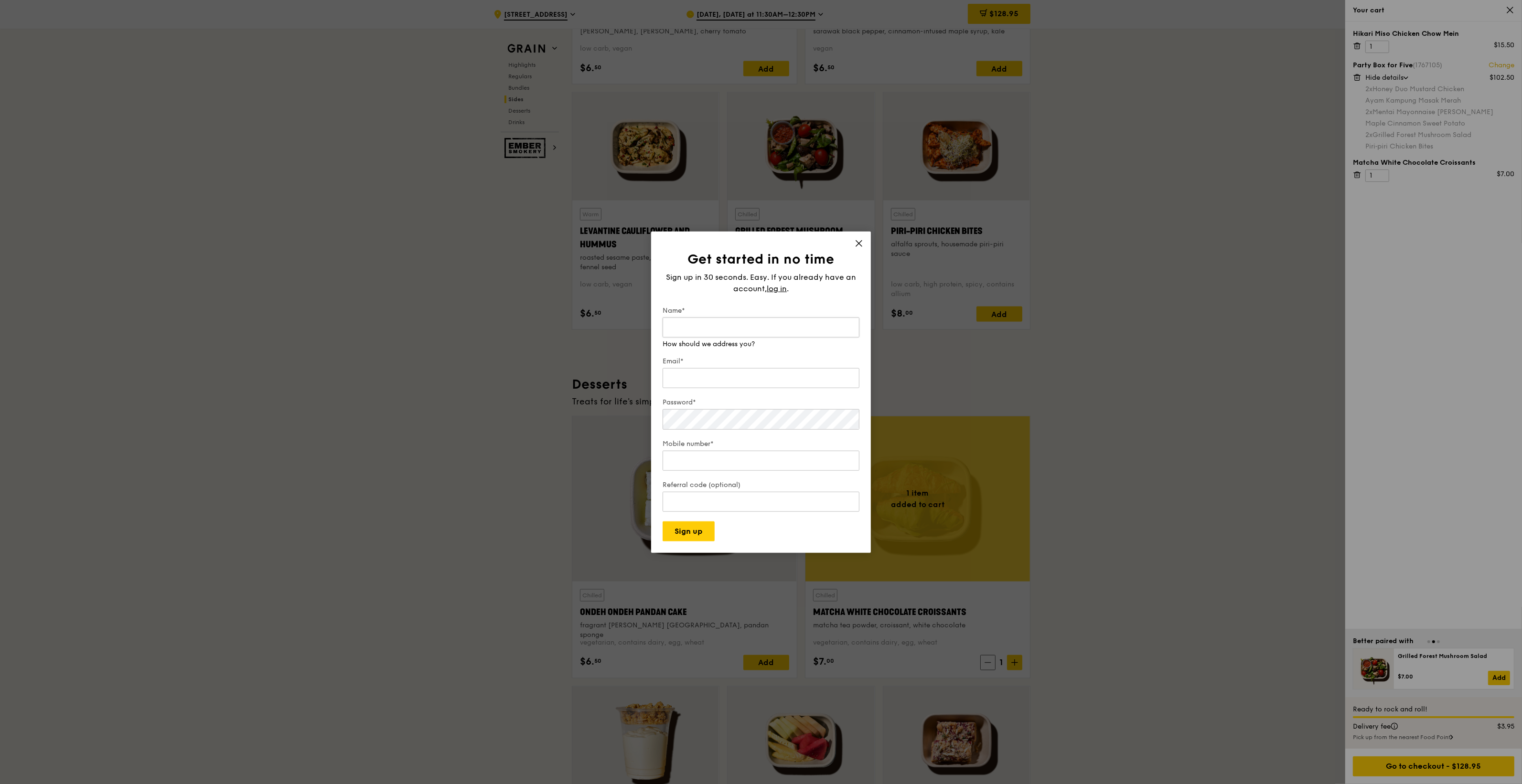
click at [713, 327] on input "Name*" at bounding box center [761, 328] width 197 height 20
type input "Pooja"
click at [695, 380] on div "Email* We will send your receipt to this email" at bounding box center [761, 368] width 197 height 43
type input "[EMAIL_ADDRESS][DOMAIN_NAME]"
type input "91188529"
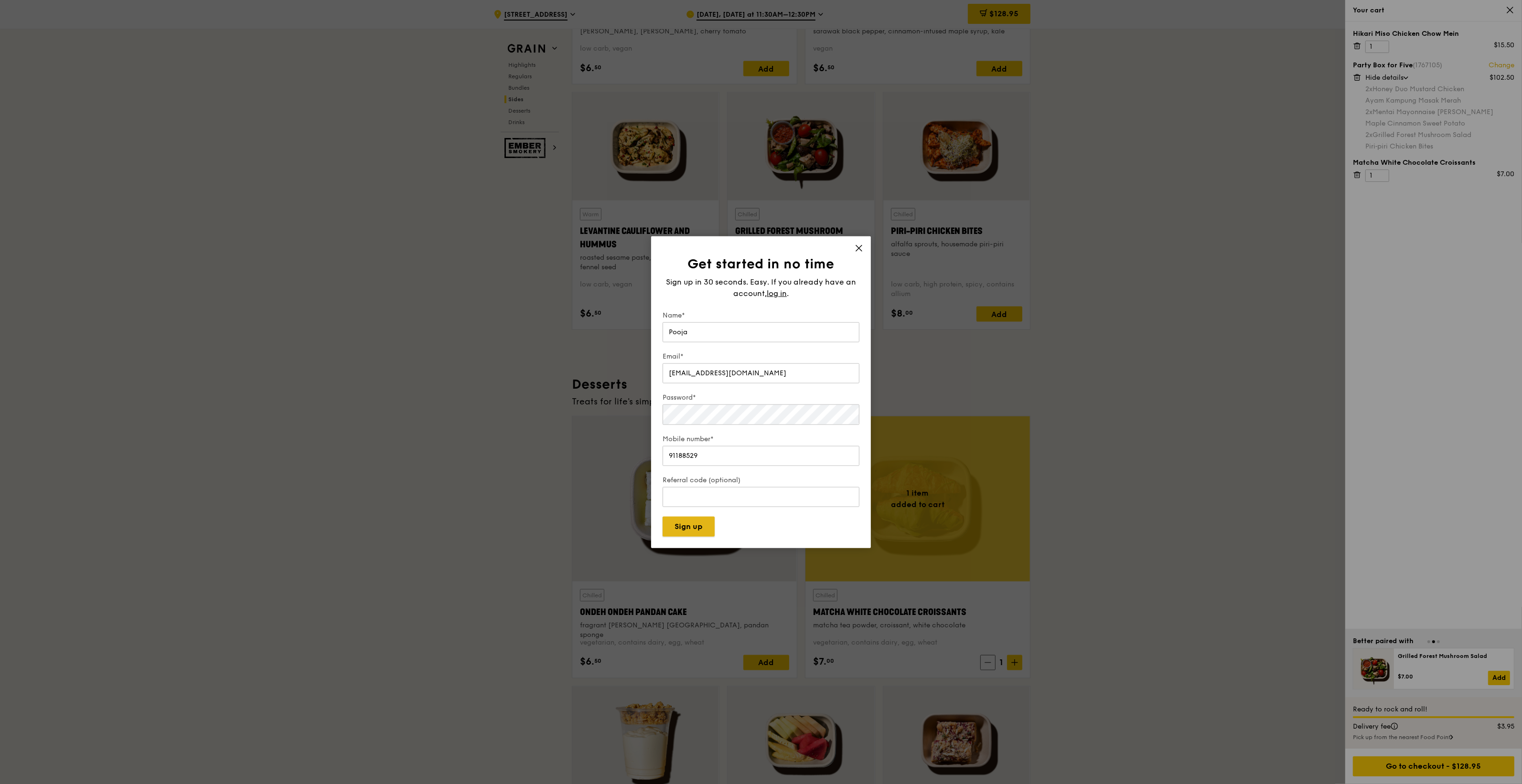
click at [703, 533] on button "Sign up" at bounding box center [689, 526] width 52 height 20
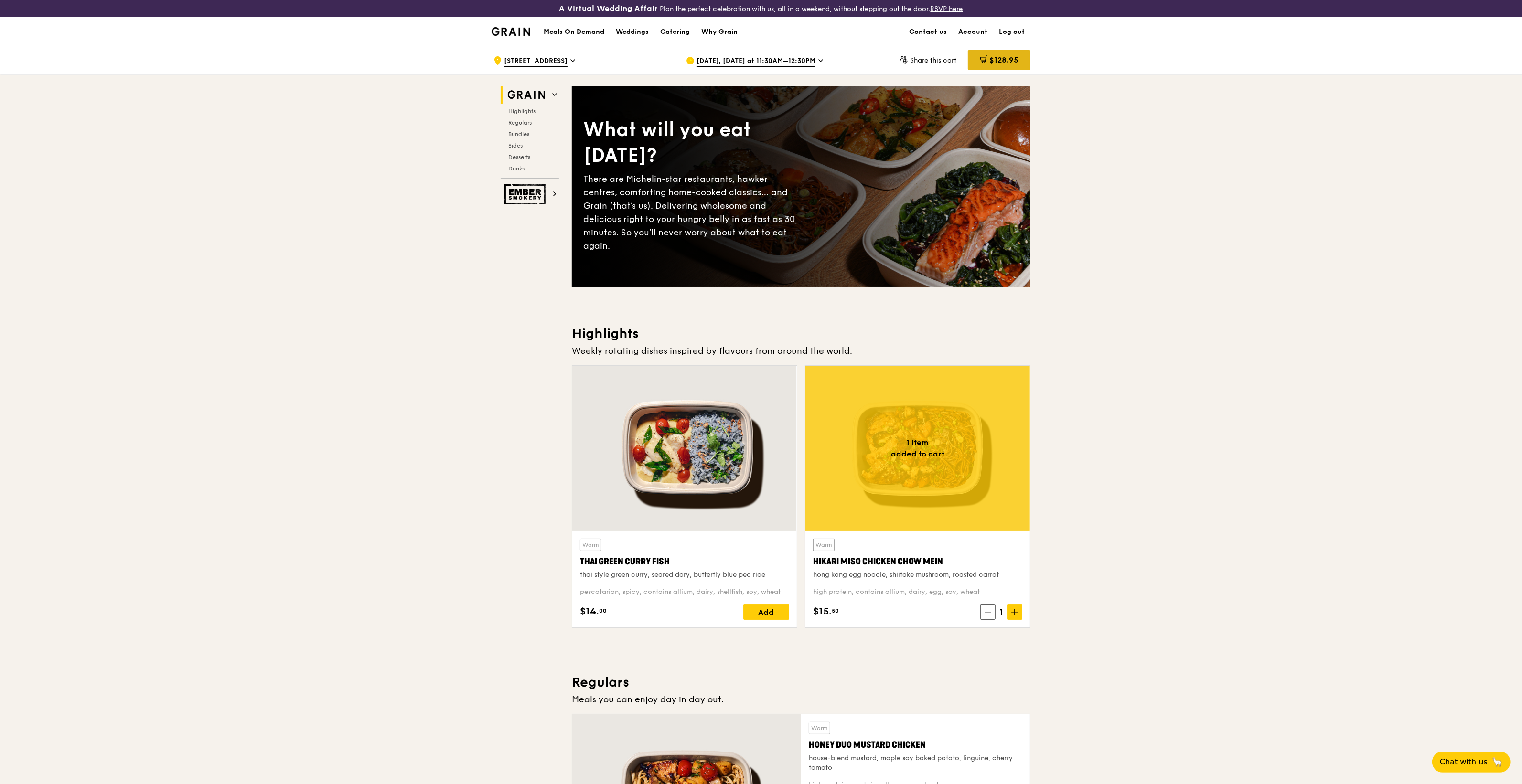
click at [1007, 62] on span "$128.95" at bounding box center [1003, 60] width 29 height 9
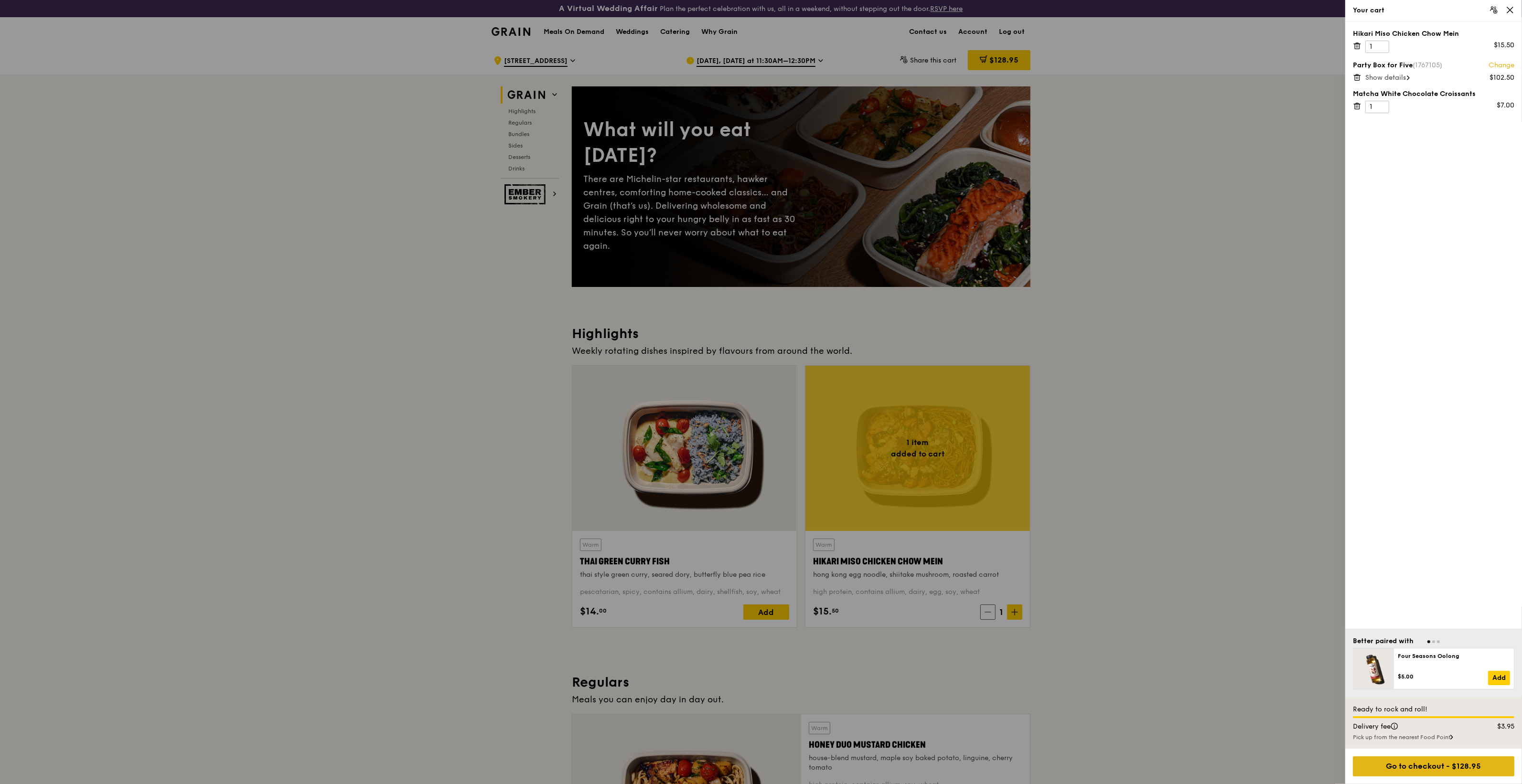
click at [1393, 770] on div "Go to checkout - $128.95" at bounding box center [1433, 766] width 161 height 20
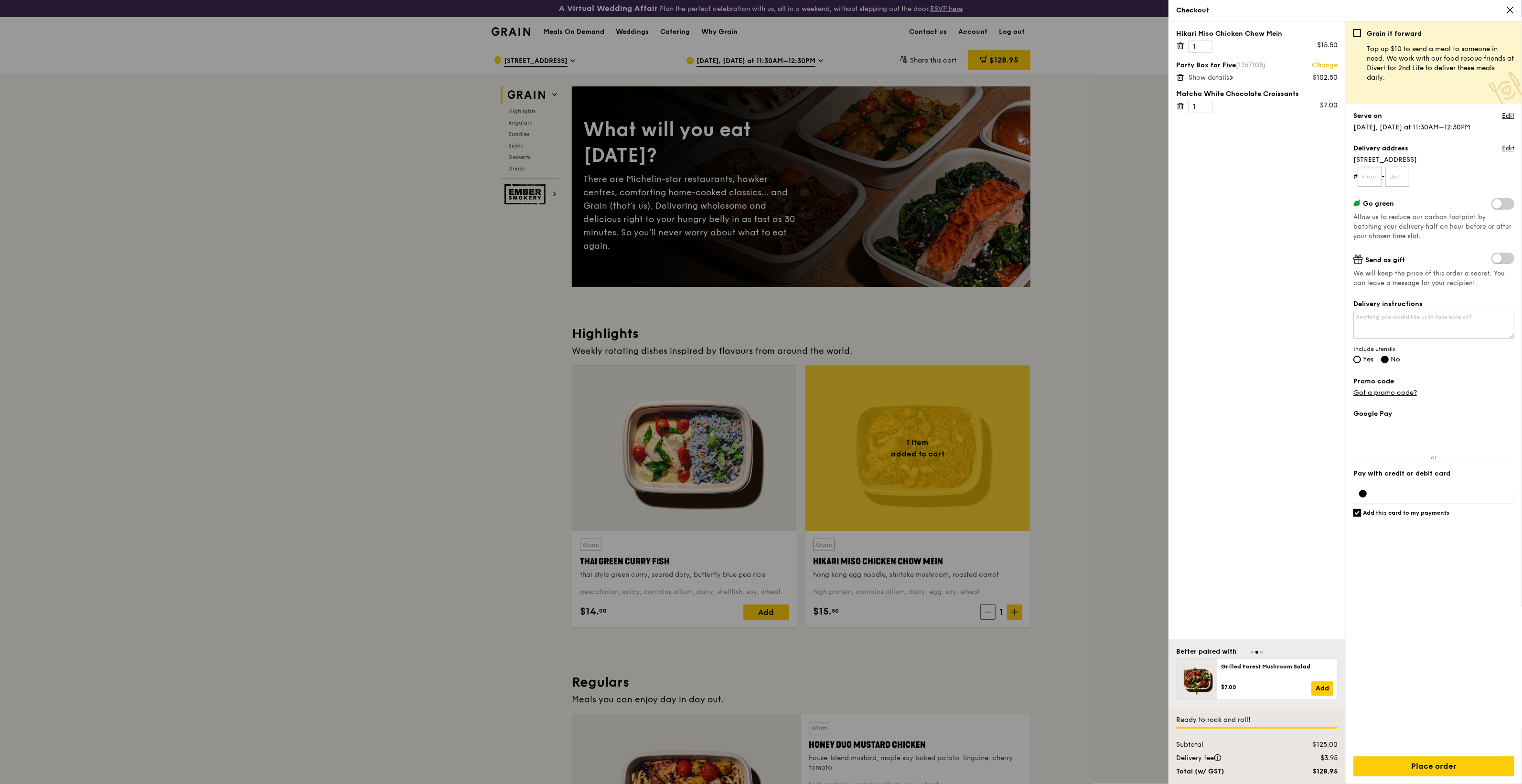
click at [1369, 174] on input "text" at bounding box center [1369, 177] width 24 height 20
type input "04"
click at [1396, 180] on input "text" at bounding box center [1397, 177] width 24 height 20
type input "04"
click at [1417, 316] on textarea "Delivery instructions" at bounding box center [1434, 325] width 161 height 28
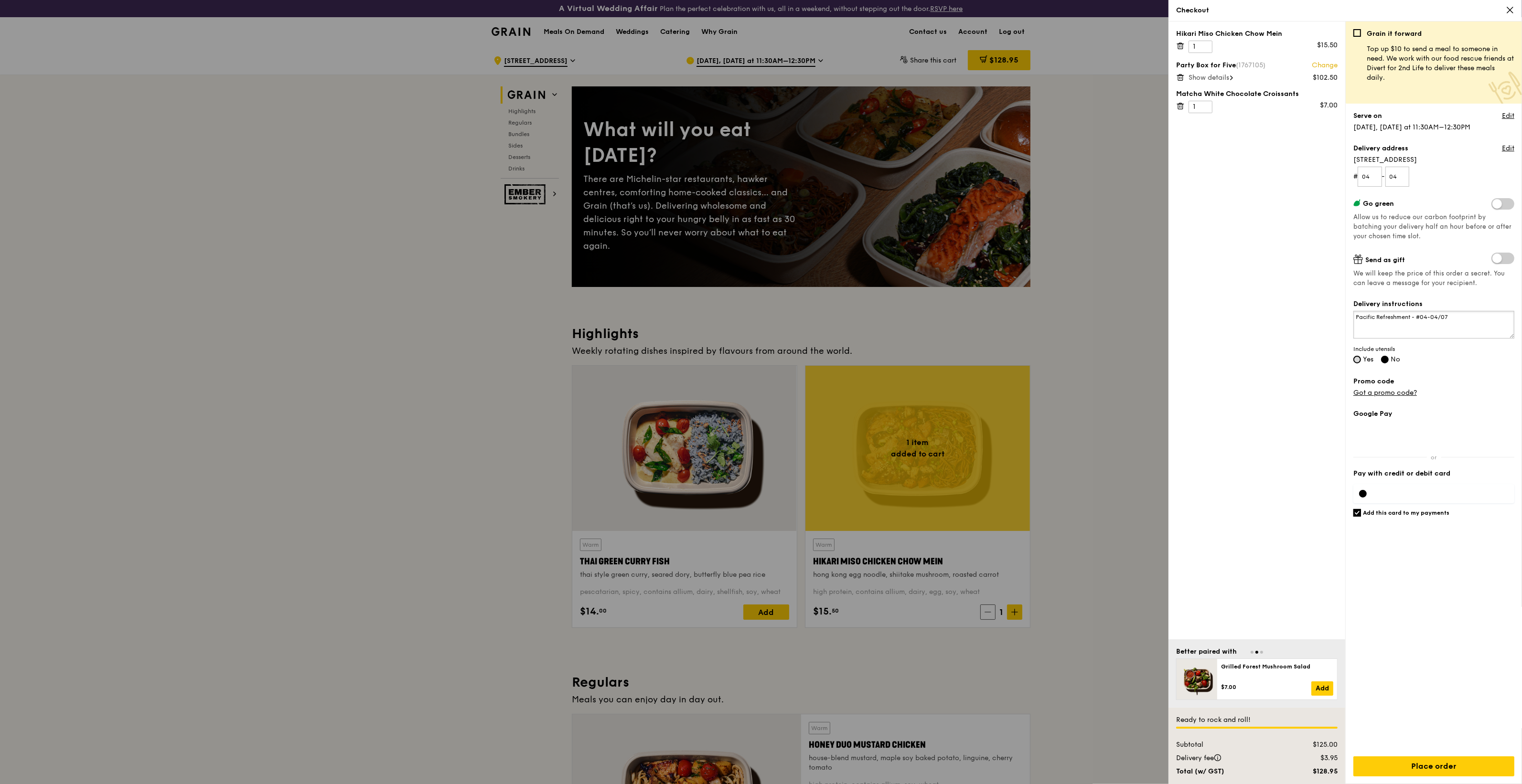
type textarea "Pacific Refreshment - #04-04/07"
click at [1359, 358] on input "Yes" at bounding box center [1357, 359] width 8 height 8
radio input "true"
radio input "false"
click at [1361, 516] on label "Add this card to my payments" at bounding box center [1434, 513] width 161 height 8
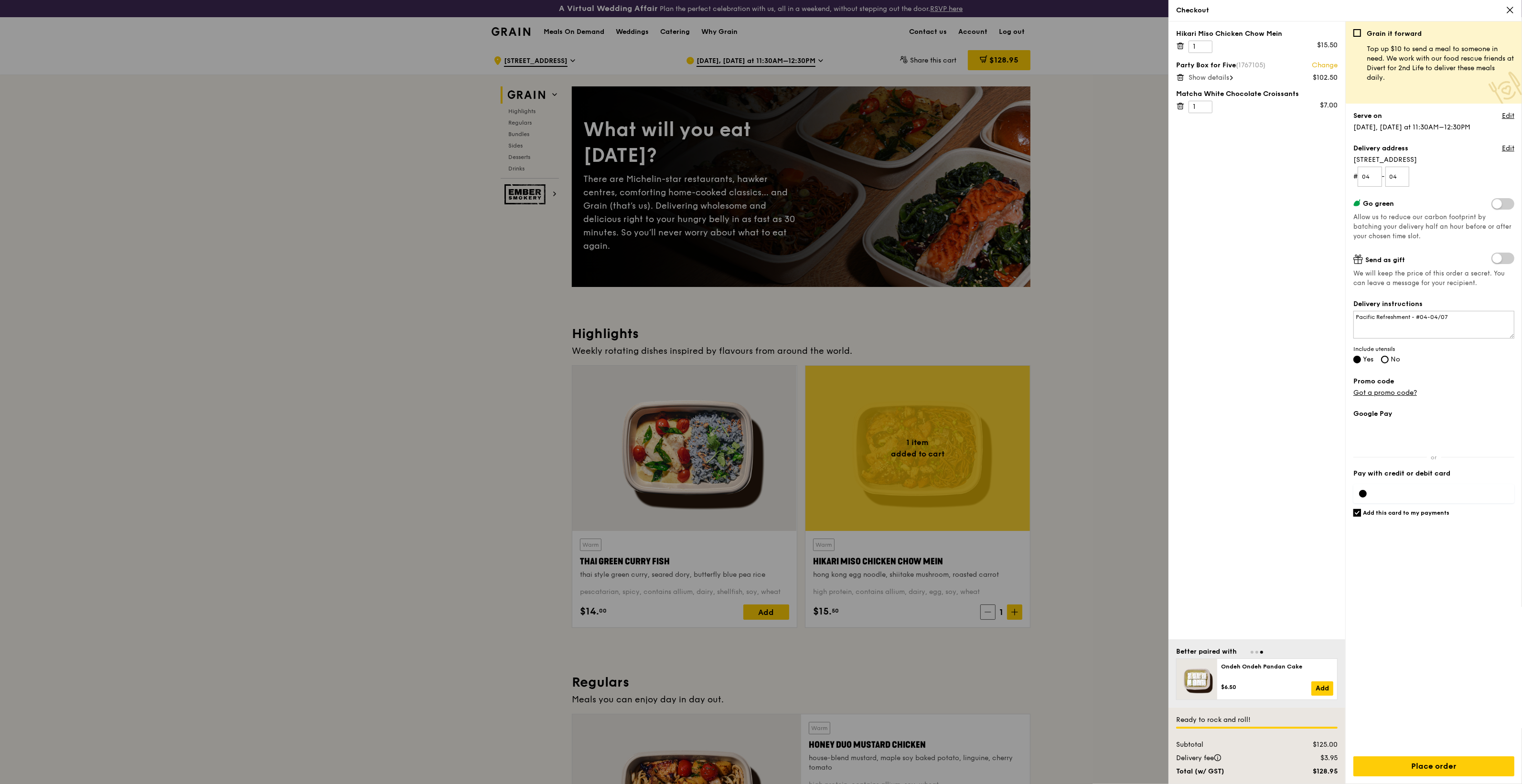
click at [1361, 516] on input "Add this card to my payments" at bounding box center [1357, 513] width 8 height 8
checkbox input "false"
click at [1462, 316] on textarea "Pacific Refreshment - #04-04/07" at bounding box center [1434, 325] width 161 height 28
type textarea "Pacific Refreshment - #04-04/07 If possible, please do come between 11.30am-12p…"
click at [1436, 760] on input "Place order" at bounding box center [1434, 766] width 161 height 20
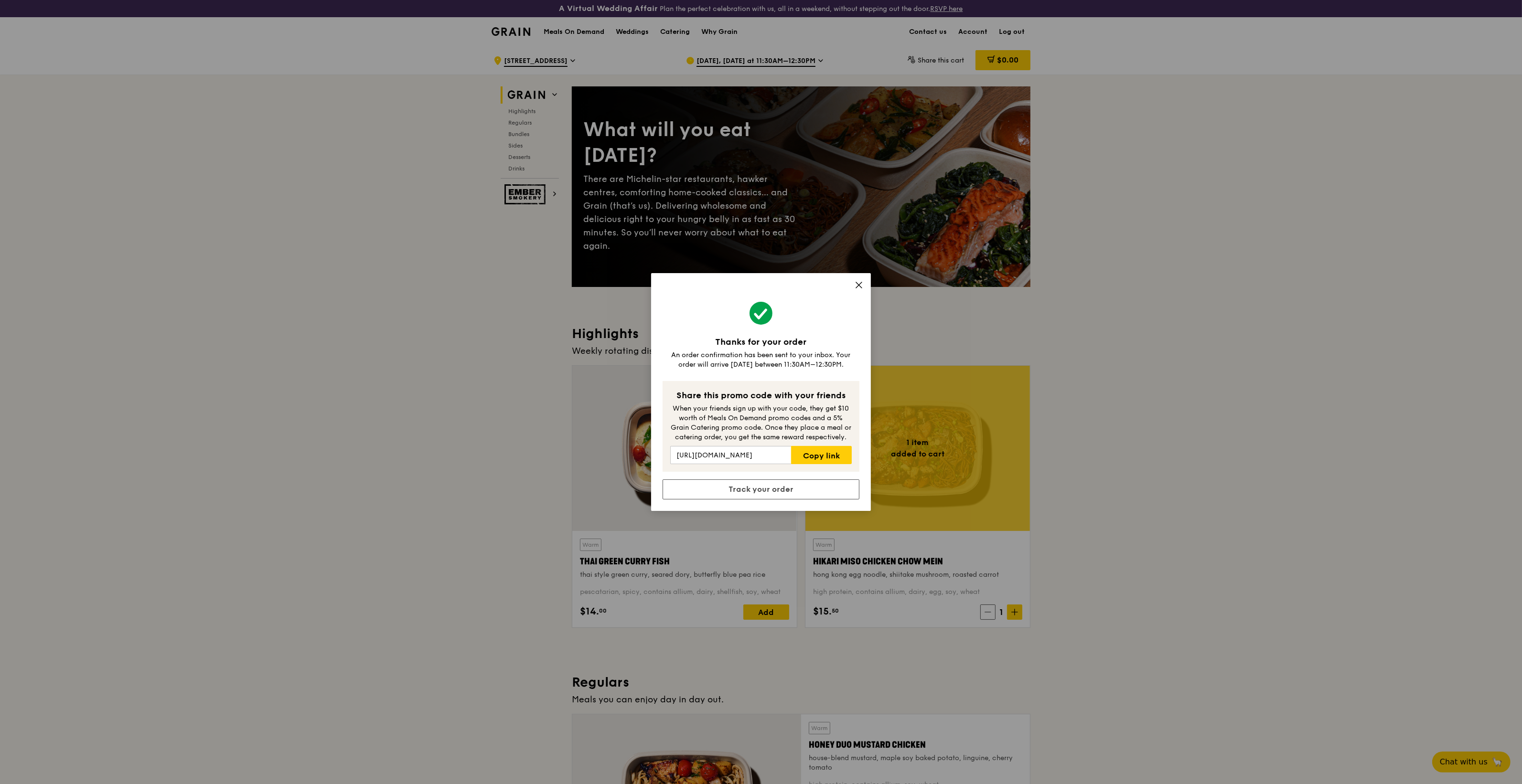
click at [860, 284] on icon at bounding box center [859, 285] width 9 height 9
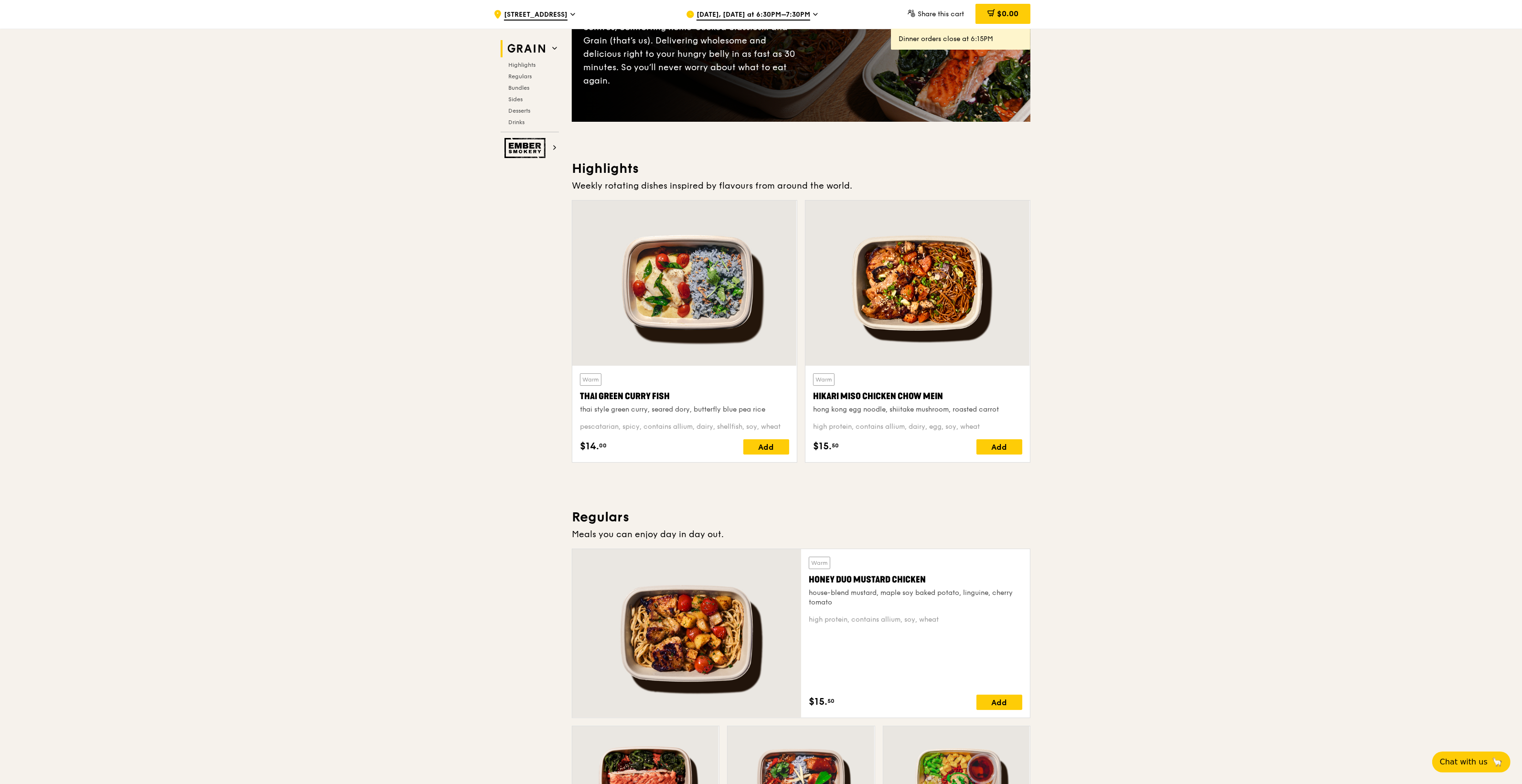
scroll to position [165, 0]
